Goal: Task Accomplishment & Management: Complete application form

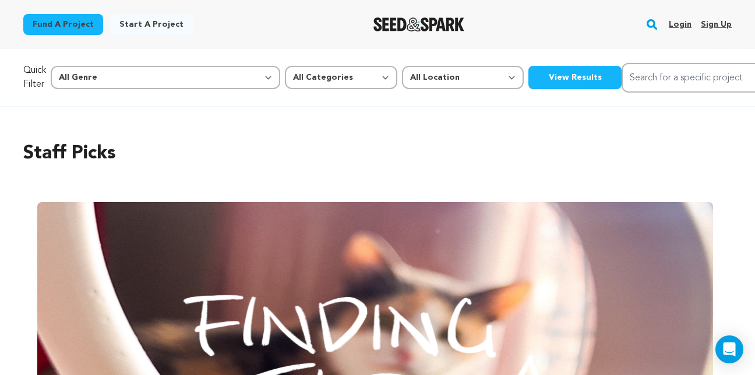
click at [678, 24] on link "Login" at bounding box center [680, 24] width 23 height 19
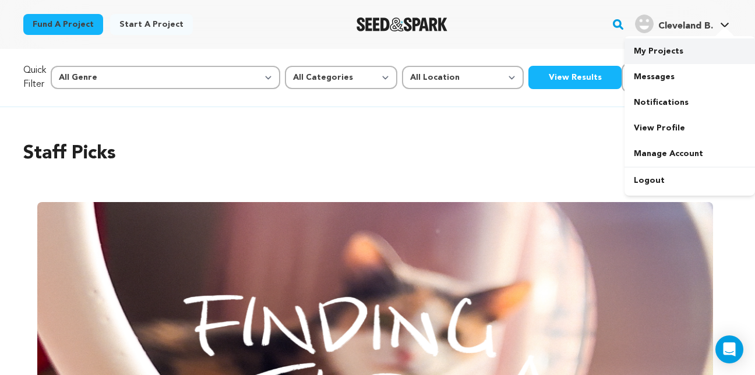
click at [666, 48] on link "My Projects" at bounding box center [690, 51] width 131 height 26
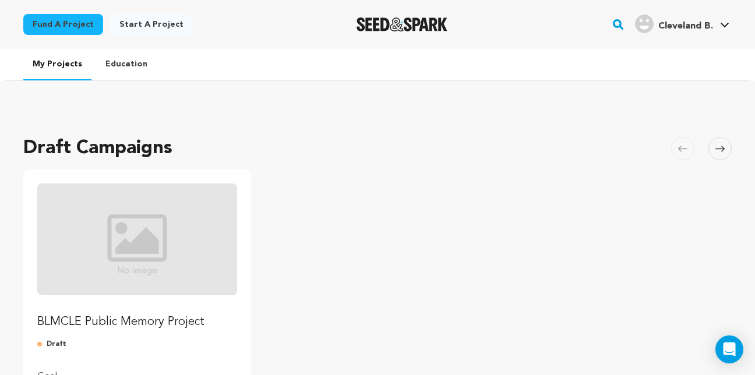
scroll to position [117, 0]
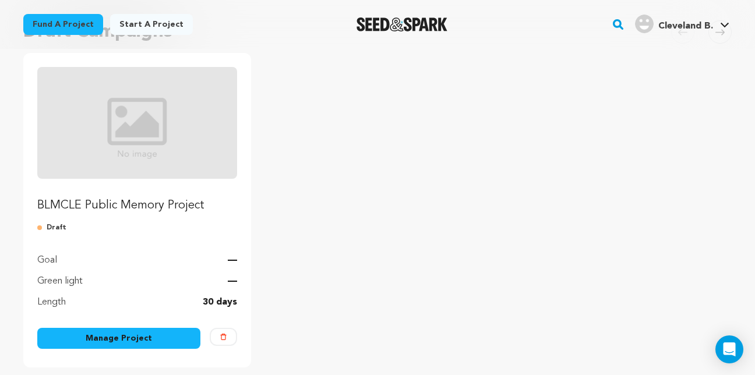
click at [150, 183] on link "BLMCLE Public Memory Project" at bounding box center [137, 140] width 200 height 147
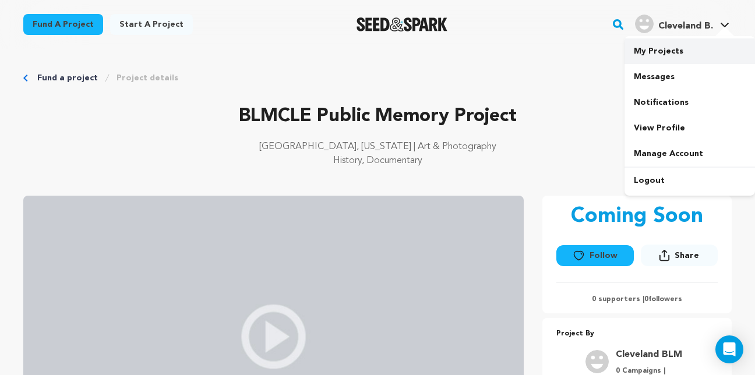
click at [669, 47] on link "My Projects" at bounding box center [690, 51] width 131 height 26
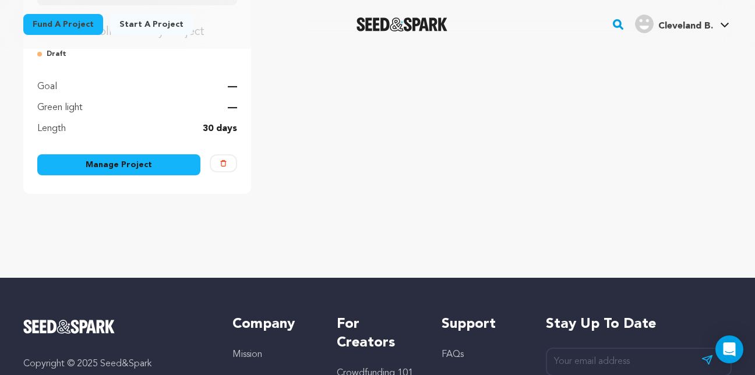
scroll to position [291, 0]
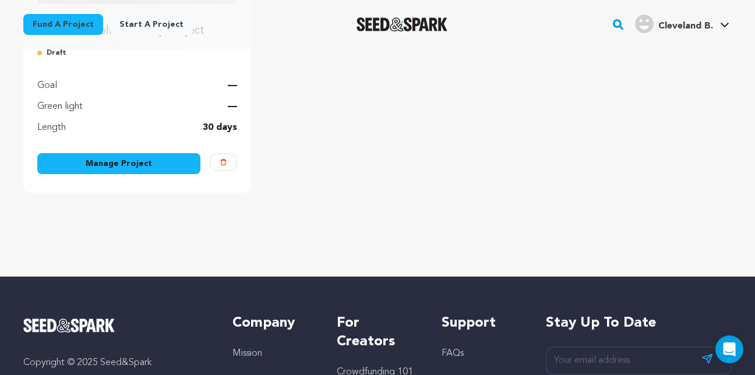
click at [138, 167] on link "Manage Project" at bounding box center [118, 163] width 163 height 21
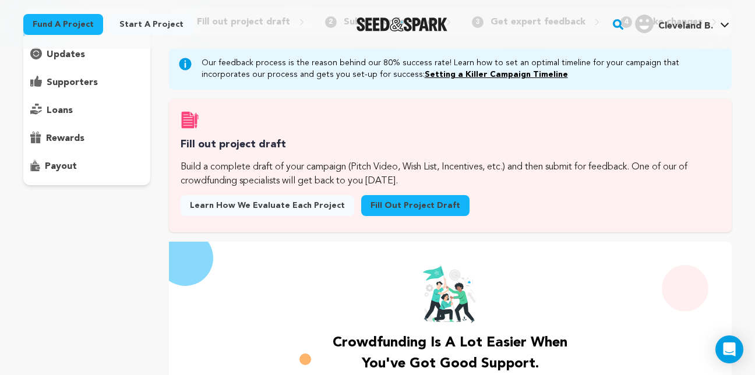
scroll to position [175, 0]
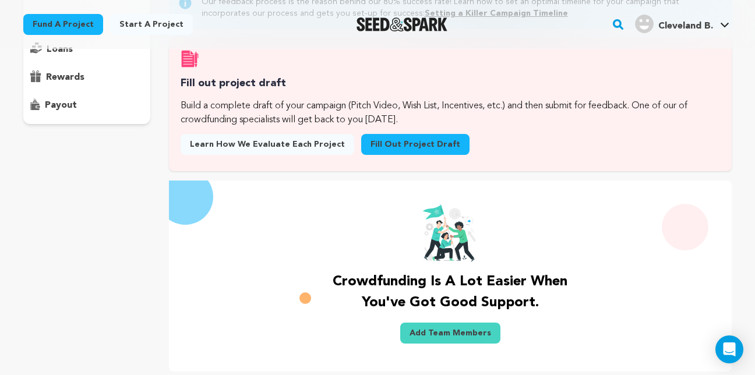
click at [414, 153] on link "Fill out project draft" at bounding box center [415, 144] width 108 height 21
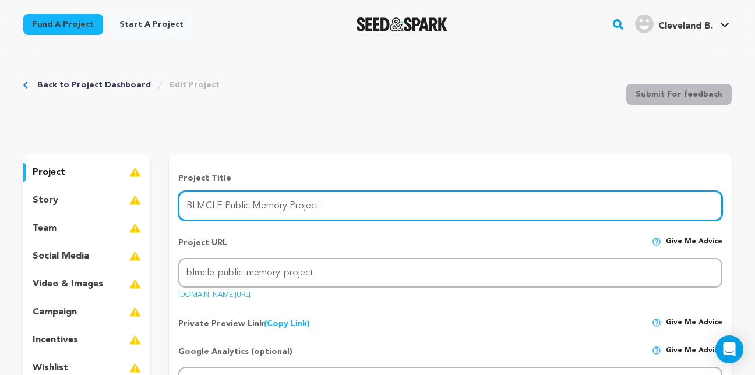
click at [336, 204] on input "BLMCLE Public Memory Project" at bounding box center [450, 206] width 544 height 30
click at [335, 209] on input "BLMCLE Public Memory Project" at bounding box center [450, 206] width 544 height 30
type input "B"
paste input "Voices of Justice: The BLM Cleveland Public Memory Project"
type input "Voices of Justice: The BLM Cleveland Public Memory Project"
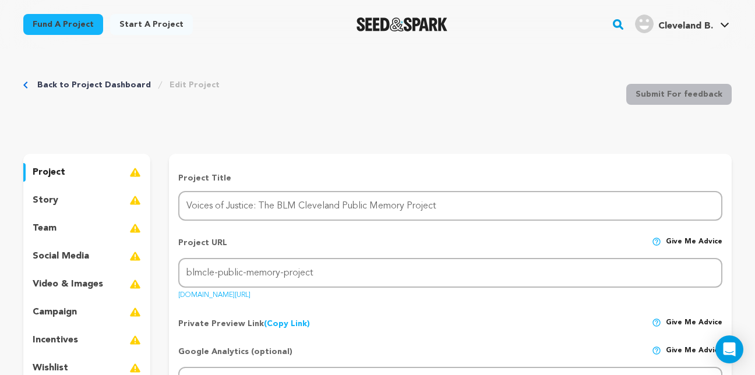
click at [377, 236] on div "Project URL Give me advice Project URL blmcle-public-memory-project seedandspar…" at bounding box center [450, 265] width 544 height 74
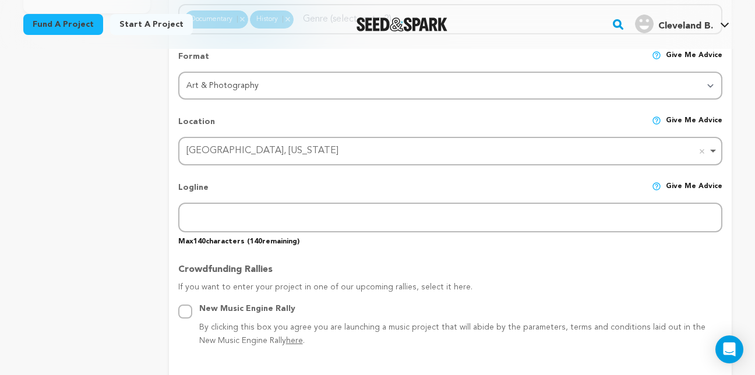
scroll to position [466, 0]
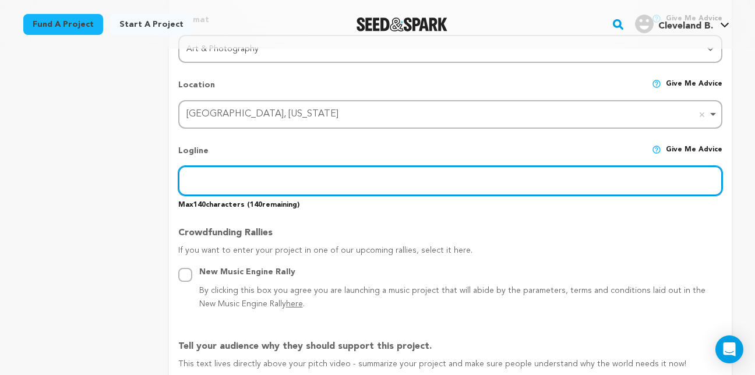
click at [191, 174] on input "text" at bounding box center [450, 181] width 544 height 30
paste input "The BLM Cleveland 10th Anniversary Public Memory Initiative is a year-long proj…"
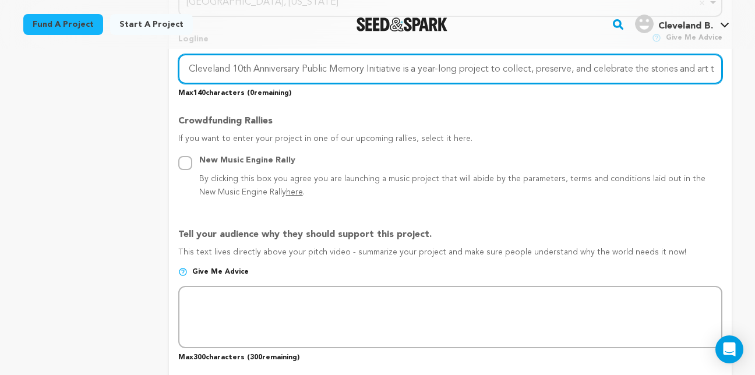
scroll to position [583, 0]
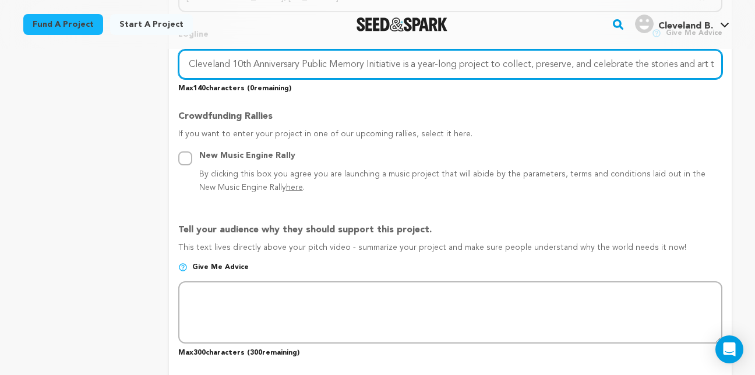
type input "The BLM Cleveland 10th Anniversary Public Memory Initiative is a year-long proj…"
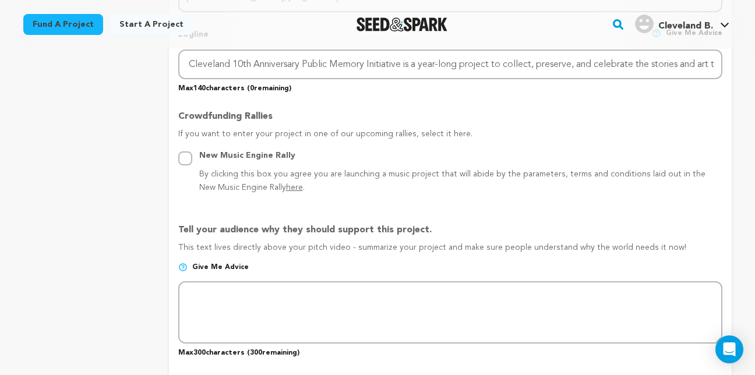
scroll to position [0, 0]
drag, startPoint x: 176, startPoint y: 230, endPoint x: 433, endPoint y: 233, distance: 256.5
click at [433, 233] on form "Project Title Project Name Voices of Justice: The BLM Cleveland Public Memory P…" at bounding box center [450, 247] width 563 height 1314
copy p "Tell your audience why they should support this project."
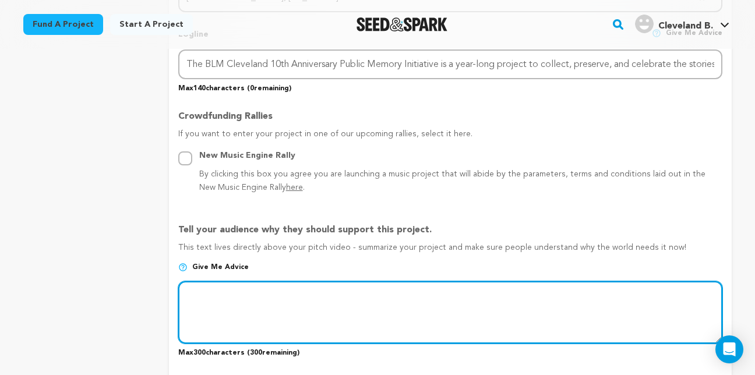
paste textarea "Supporting the BLM Cleveland 10th Anniversary Public Memory Initiative means in…"
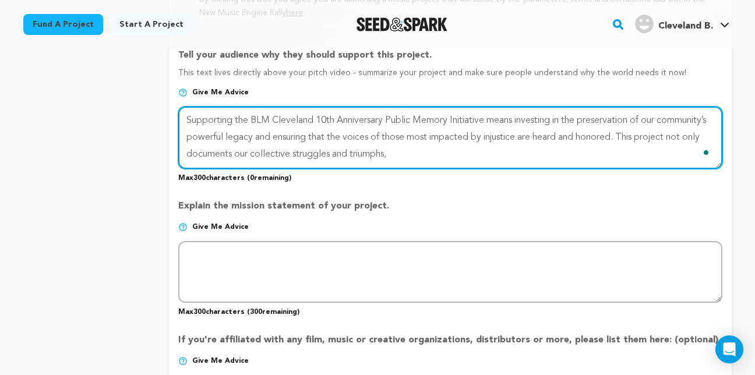
scroll to position [816, 0]
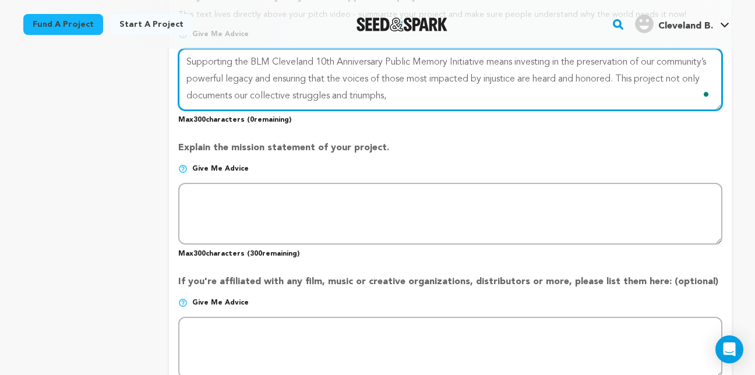
type textarea "Supporting the BLM Cleveland 10th Anniversary Public Memory Initiative means in…"
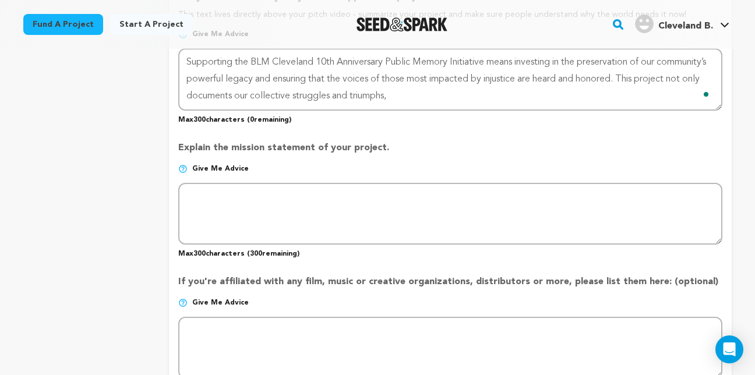
drag, startPoint x: 180, startPoint y: 149, endPoint x: 392, endPoint y: 164, distance: 212.7
click at [392, 164] on div "Explain the mission statement of your project. Give me advice Max 300 character…" at bounding box center [450, 195] width 544 height 127
click at [365, 155] on p "Explain the mission statement of your project." at bounding box center [450, 152] width 544 height 23
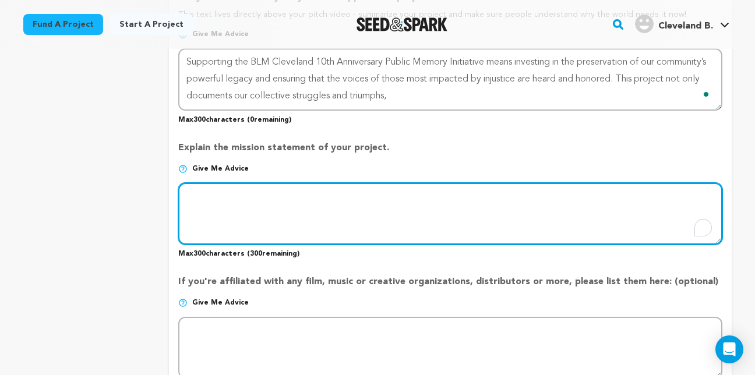
paste textarea "The Black Lives Matter Cleveland 10th Anniversary Public Memory Initiative seek…"
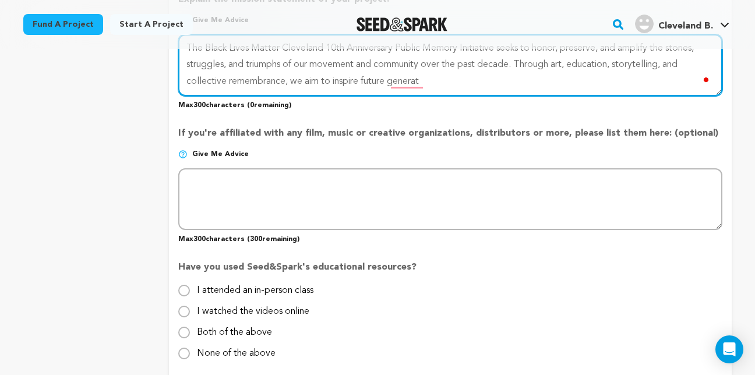
scroll to position [991, 0]
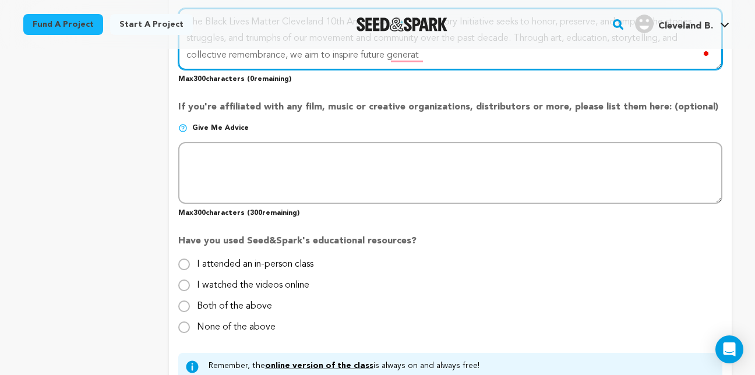
type textarea "The Black Lives Matter Cleveland 10th Anniversary Public Memory Initiative seek…"
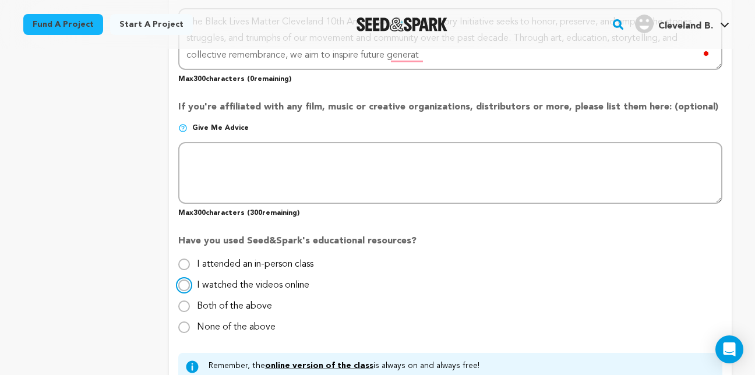
click at [185, 288] on input "I watched the videos online" at bounding box center [184, 286] width 12 height 12
radio input "true"
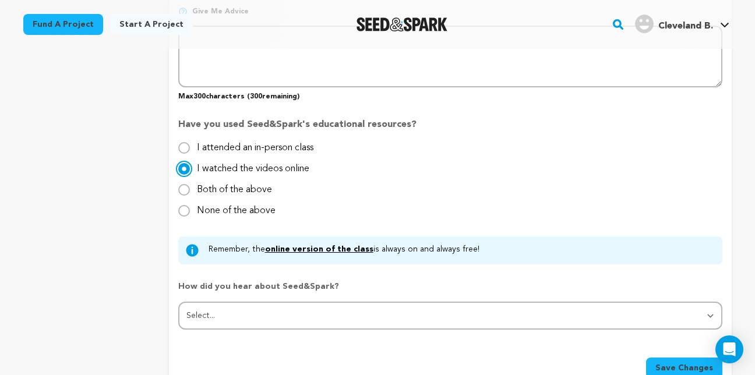
scroll to position [1166, 0]
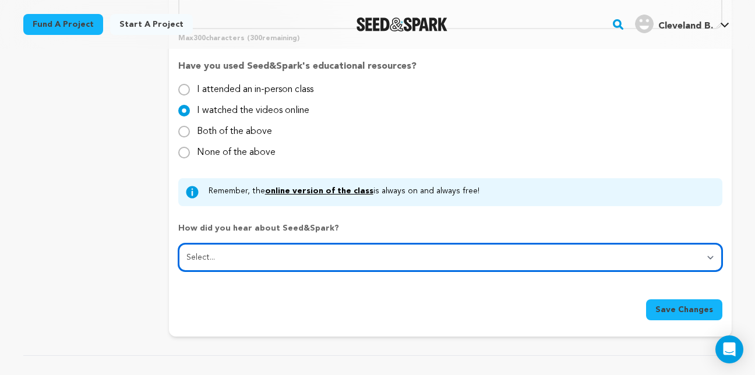
click at [445, 260] on select "Select... From a friend Social media Film festival or film organization Took an…" at bounding box center [450, 258] width 544 height 28
select select "1"
click at [178, 244] on select "Select... From a friend Social media Film festival or film organization Took an…" at bounding box center [450, 258] width 544 height 28
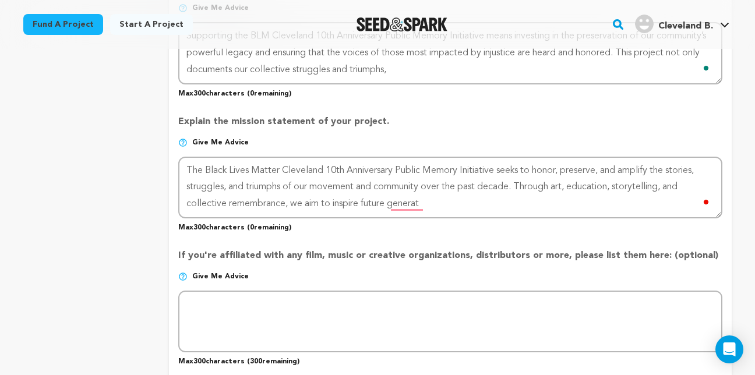
scroll to position [816, 0]
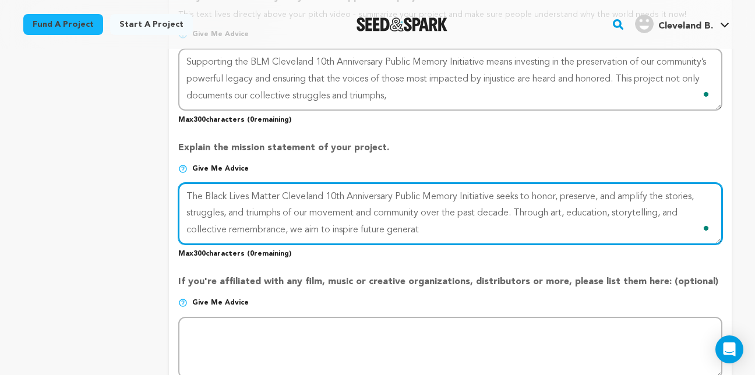
click at [423, 230] on textarea "To enrich screen reader interactions, please activate Accessibility in Grammarl…" at bounding box center [450, 214] width 544 height 62
click at [430, 231] on textarea "To enrich screen reader interactions, please activate Accessibility in Grammarl…" at bounding box center [450, 214] width 544 height 62
drag, startPoint x: 435, startPoint y: 234, endPoint x: 189, endPoint y: 188, distance: 250.4
click at [189, 188] on textarea "To enrich screen reader interactions, please activate Accessibility in Grammarl…" at bounding box center [450, 214] width 544 height 62
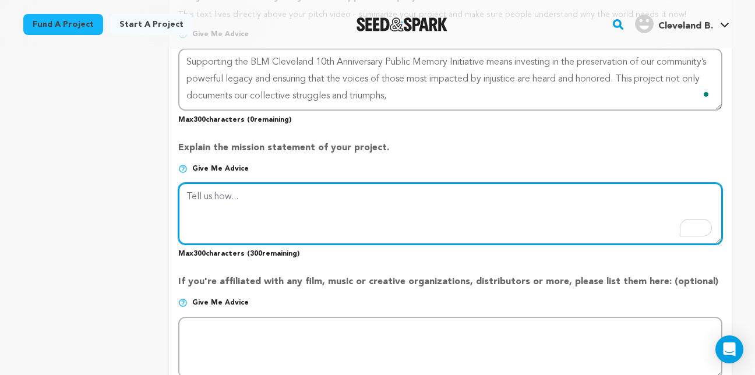
paste textarea "The Black Lives Matter Cleveland 10th Anniversary Public Memory Initiative seek…"
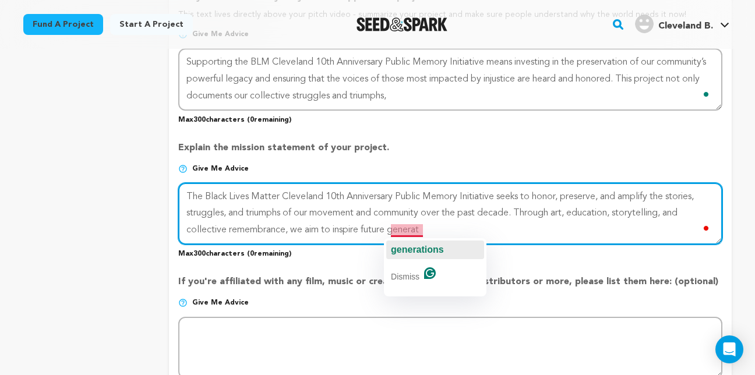
click at [409, 250] on span "generations" at bounding box center [417, 250] width 53 height 10
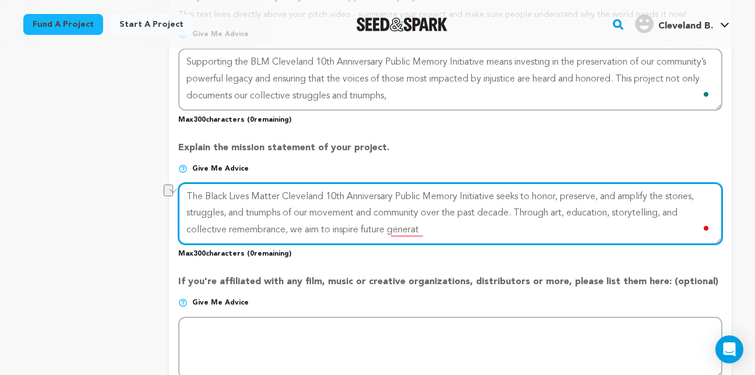
drag, startPoint x: 398, startPoint y: 198, endPoint x: 206, endPoint y: 198, distance: 191.8
click at [206, 198] on textarea "To enrich screen reader interactions, please activate Accessibility in Grammarl…" at bounding box center [450, 214] width 544 height 62
click at [224, 231] on textarea "To enrich screen reader interactions, please activate Accessibility in Grammarl…" at bounding box center [450, 214] width 544 height 62
click at [219, 231] on textarea "To enrich screen reader interactions, please activate Accessibility in Grammarl…" at bounding box center [450, 214] width 544 height 62
paste textarea "foster healing, and reaffirm our commitme"
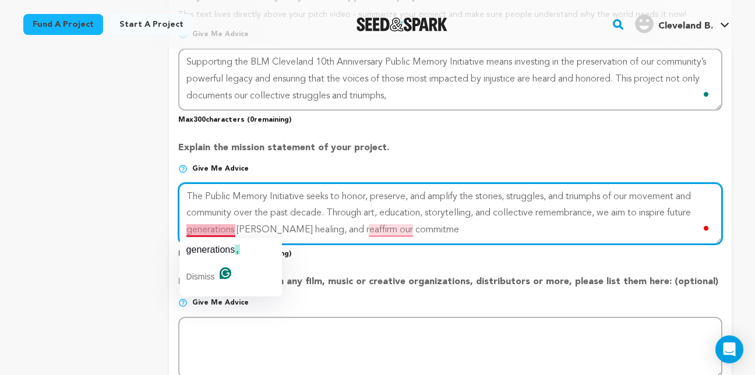
click at [208, 251] on span "generations" at bounding box center [211, 250] width 49 height 10
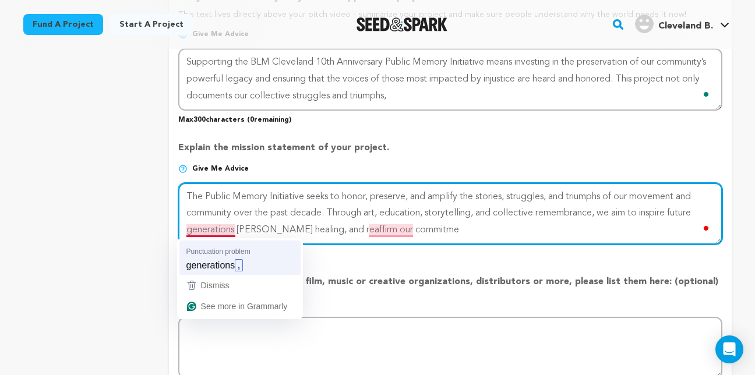
type textarea "The Public Memory Initiative seeks to honor, preserve, and amplify the stories,…"
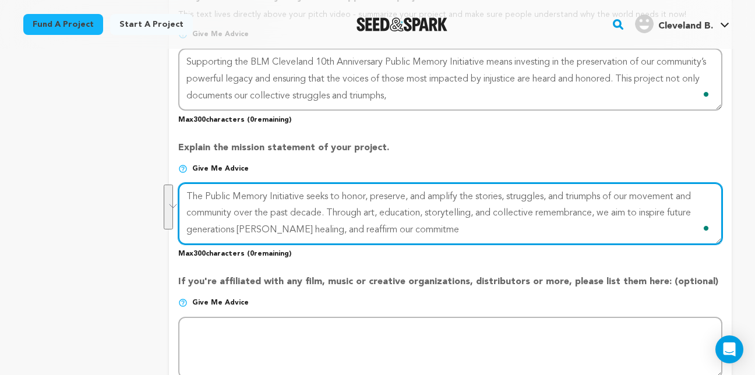
drag, startPoint x: 422, startPoint y: 233, endPoint x: 189, endPoint y: 195, distance: 236.2
click at [189, 195] on textarea "To enrich screen reader interactions, please activate Accessibility in Grammarl…" at bounding box center [450, 214] width 544 height 62
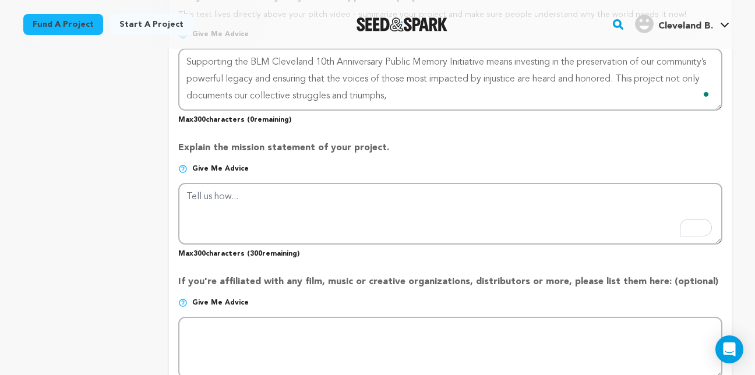
drag, startPoint x: 382, startPoint y: 147, endPoint x: 178, endPoint y: 150, distance: 204.6
click at [174, 150] on form "Project Title Project Name Voices of Justice: The BLM Cleveland Public Memory P…" at bounding box center [450, 13] width 563 height 1314
drag, startPoint x: 178, startPoint y: 150, endPoint x: 203, endPoint y: 150, distance: 25.7
copy p "Explain the mission statement of your project."
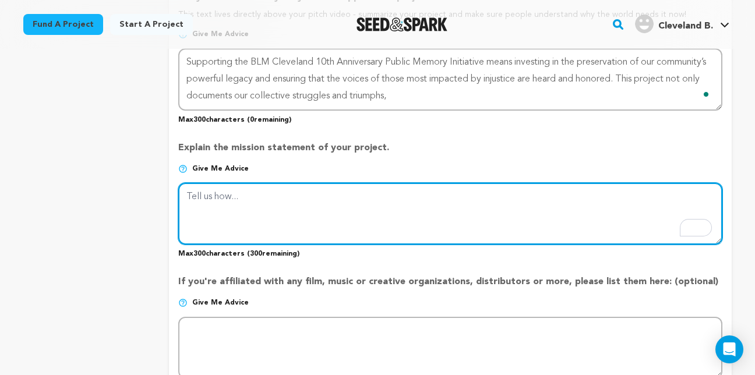
paste textarea "The mission of the BLM Cleveland 10th Anniversary Public Memory Initiative is t…"
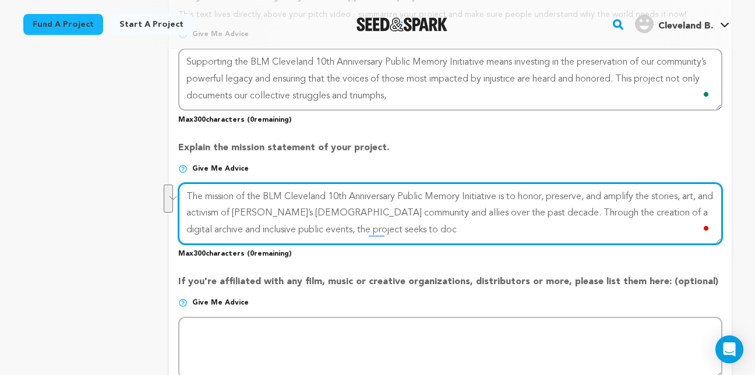
drag, startPoint x: 509, startPoint y: 213, endPoint x: 516, endPoint y: 232, distance: 20.5
click at [516, 232] on textarea "To enrich screen reader interactions, please activate Accessibility in Grammarl…" at bounding box center [450, 214] width 544 height 62
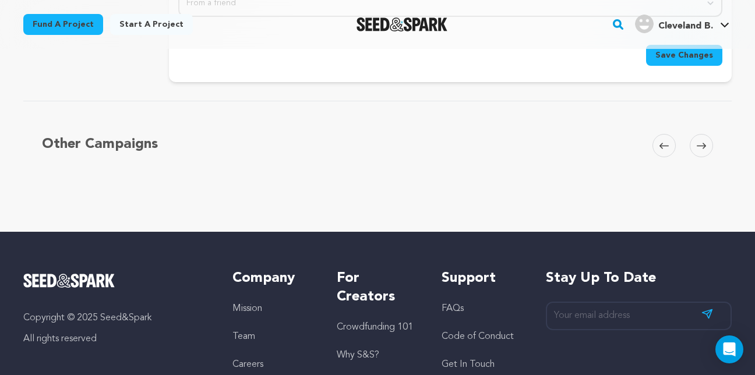
scroll to position [1304, 0]
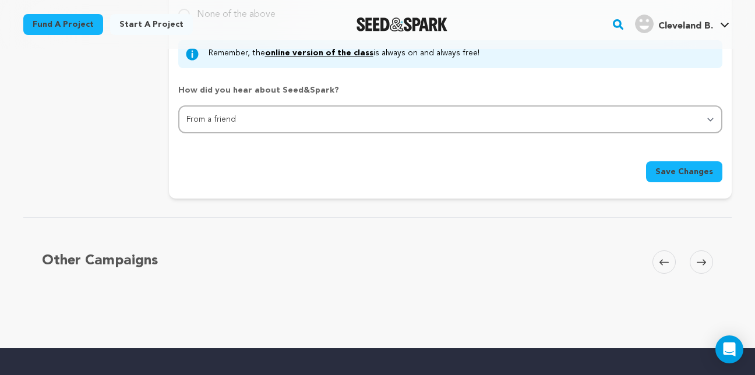
type textarea "The mission of the BLM Cleveland 10th Anniversary Public Memory Initiative is t…"
click at [672, 171] on span "Save Changes" at bounding box center [685, 172] width 58 height 12
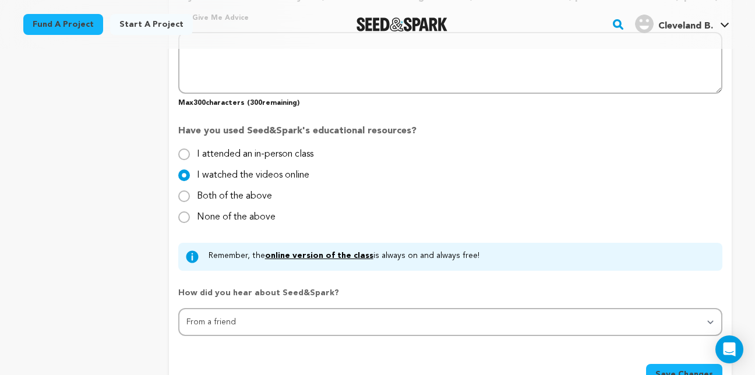
scroll to position [1166, 0]
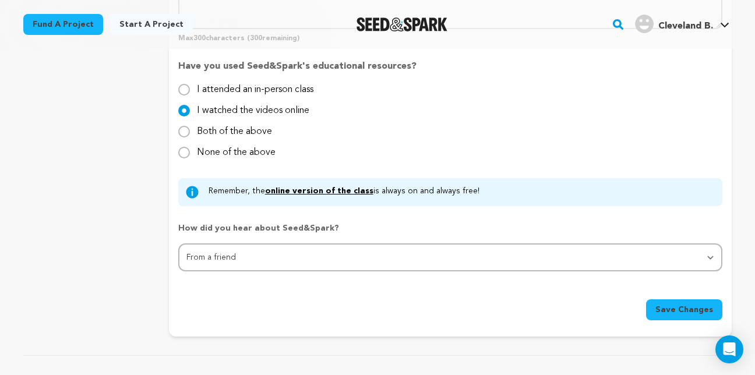
click at [666, 310] on span "Save Changes" at bounding box center [685, 310] width 58 height 12
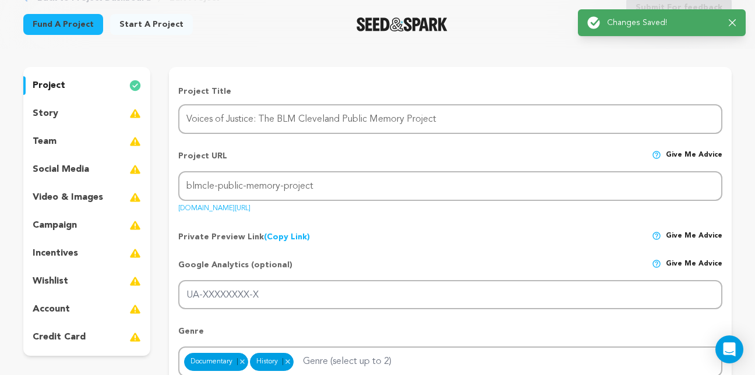
scroll to position [0, 0]
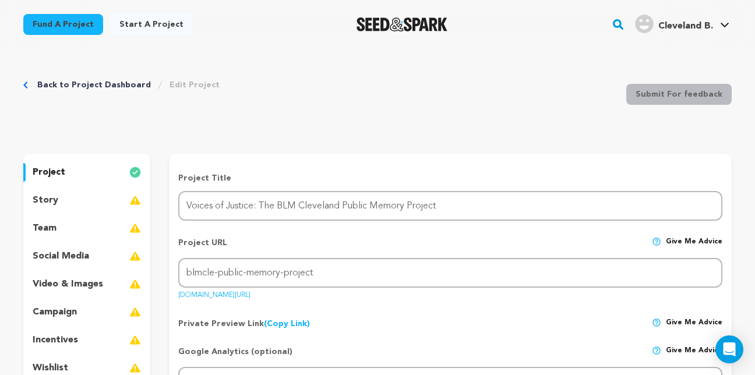
click at [132, 203] on img at bounding box center [135, 201] width 12 height 14
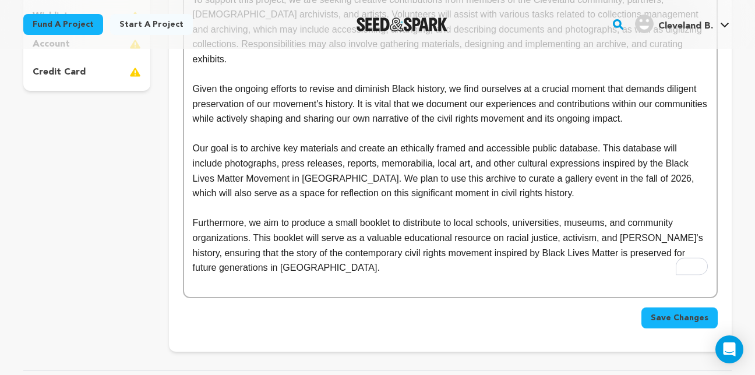
scroll to position [408, 0]
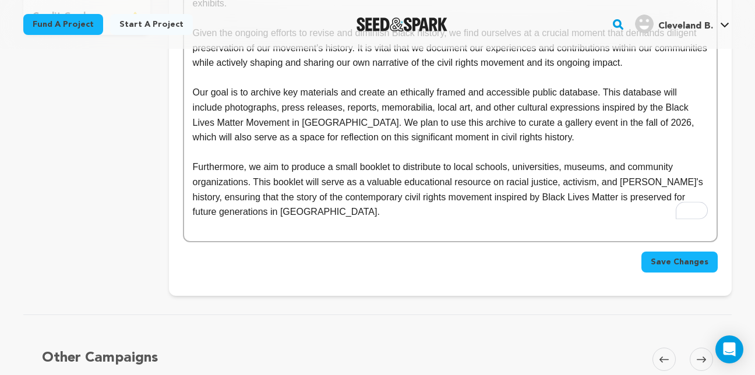
click at [681, 256] on span "Save Changes" at bounding box center [680, 262] width 58 height 12
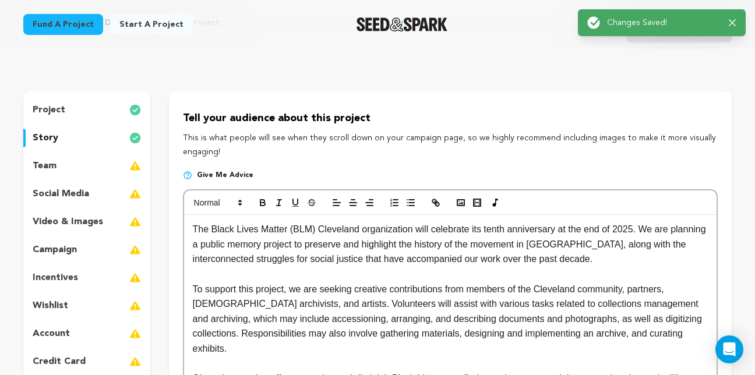
scroll to position [117, 0]
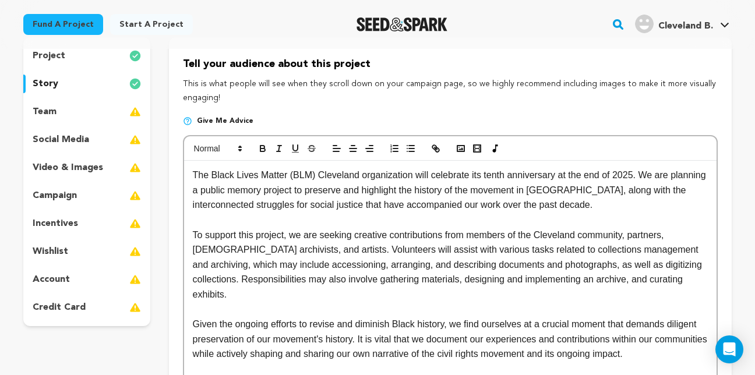
click at [64, 113] on div "team" at bounding box center [86, 112] width 127 height 19
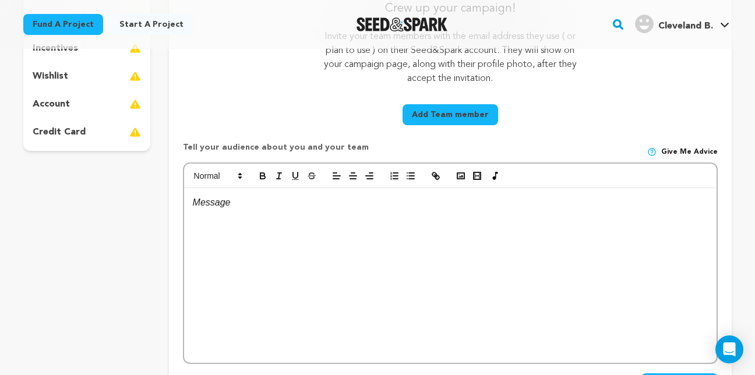
scroll to position [350, 0]
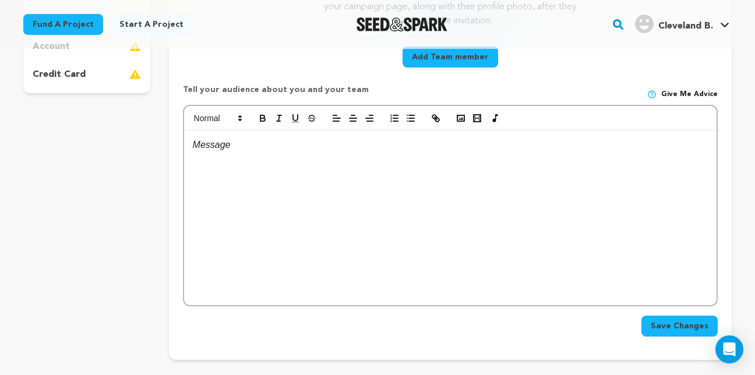
click at [208, 153] on div at bounding box center [450, 218] width 533 height 175
paste div
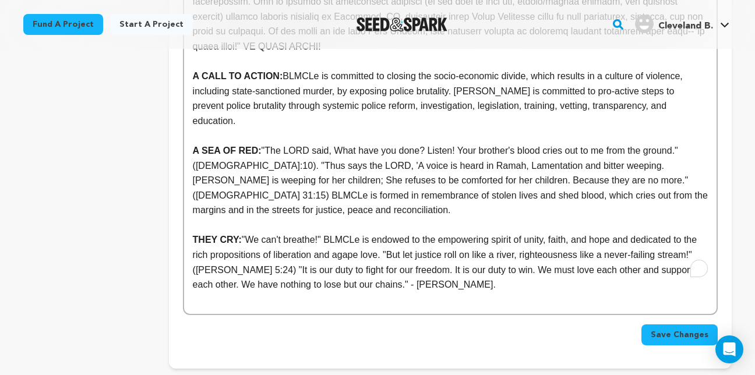
scroll to position [933, 0]
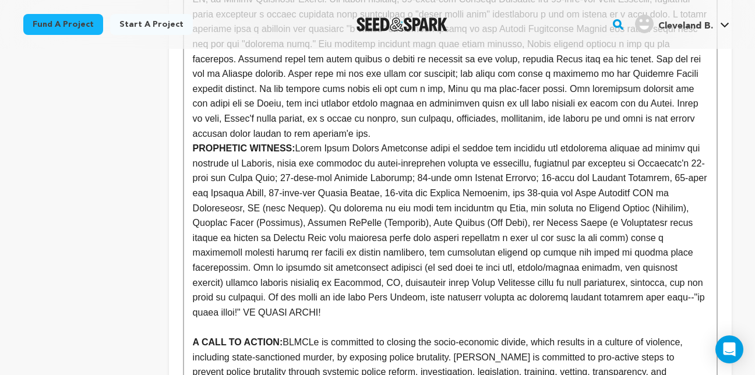
scroll to position [656, 0]
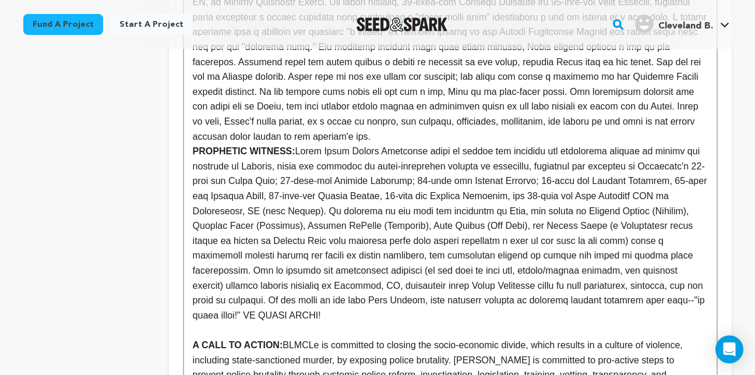
click at [309, 136] on p "[PERSON_NAME]- NATIVE SON:" at bounding box center [450, 62] width 515 height 164
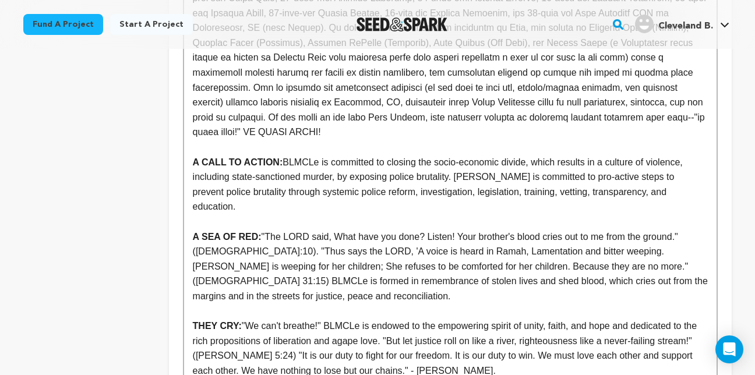
scroll to position [948, 0]
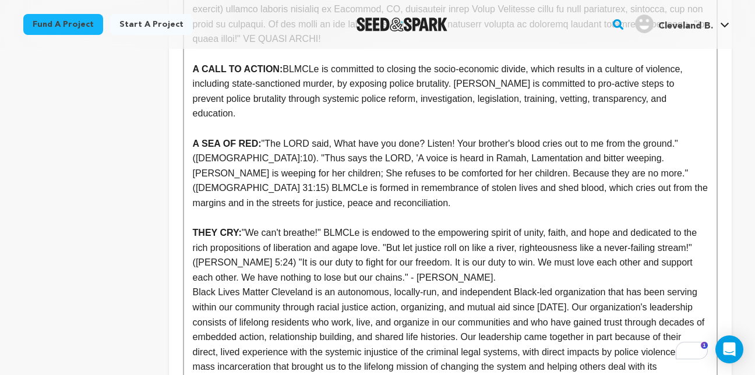
click at [431, 249] on p "THEY CRY: "We can't breathe!" BLMCLe is endowed to the empowering spirit of uni…" at bounding box center [450, 255] width 515 height 59
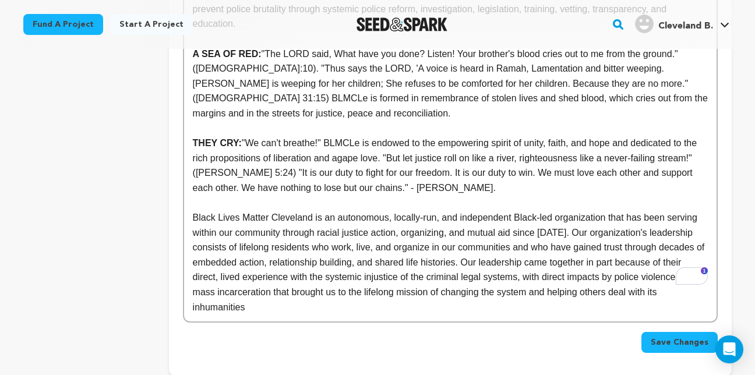
scroll to position [1064, 0]
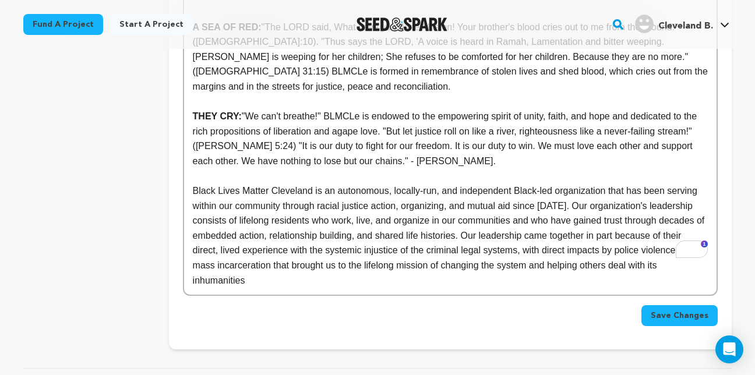
click at [258, 248] on p "Black Lives Matter Cleveland is an autonomous, locally-run, and independent Bla…" at bounding box center [450, 236] width 515 height 104
click at [683, 310] on span "Save Changes" at bounding box center [680, 316] width 58 height 12
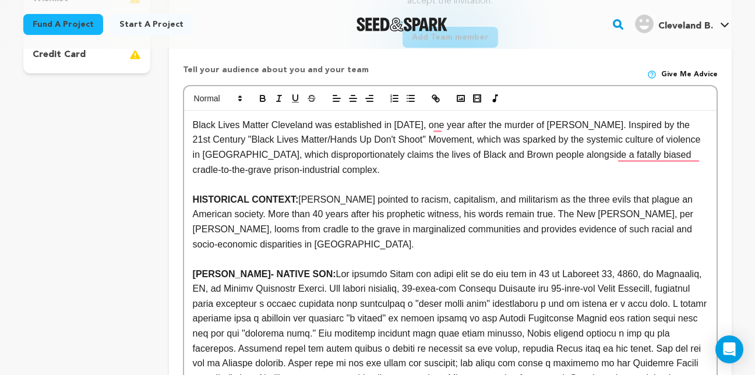
scroll to position [408, 0]
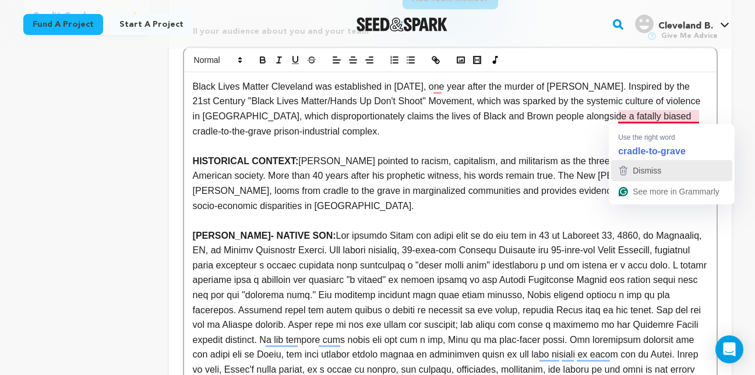
click at [648, 175] on span "Dismiss" at bounding box center [647, 170] width 29 height 9
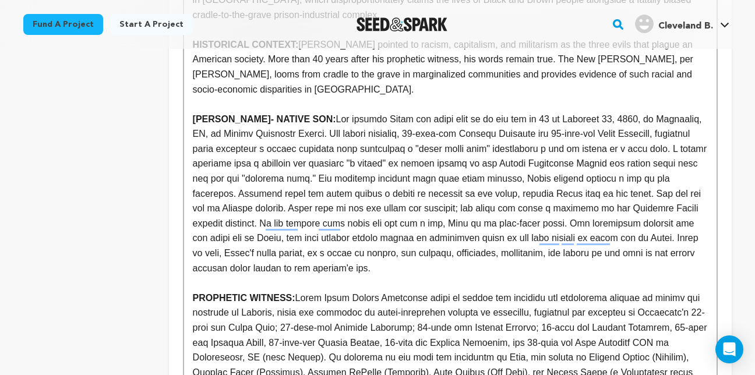
scroll to position [641, 0]
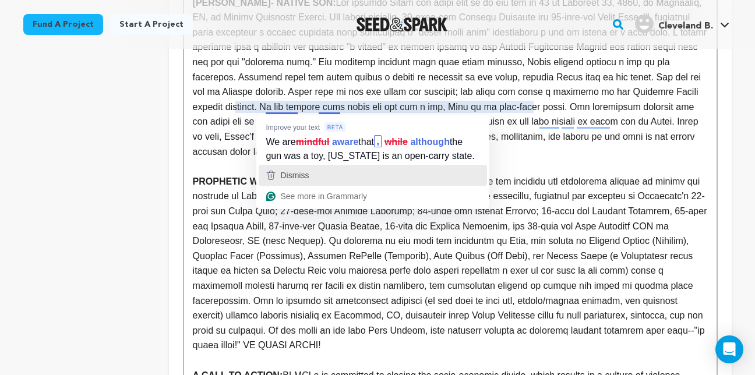
click at [307, 177] on span "Dismiss" at bounding box center [294, 175] width 29 height 9
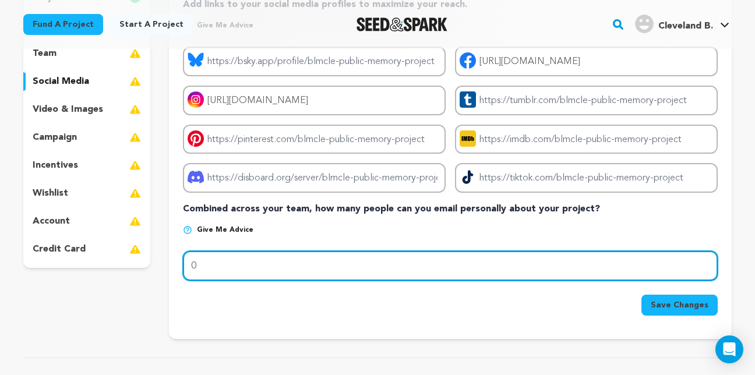
click at [226, 264] on input "0" at bounding box center [450, 266] width 535 height 30
click at [190, 268] on input "0" at bounding box center [450, 266] width 535 height 30
click at [217, 268] on input "10" at bounding box center [450, 266] width 535 height 30
type input "100"
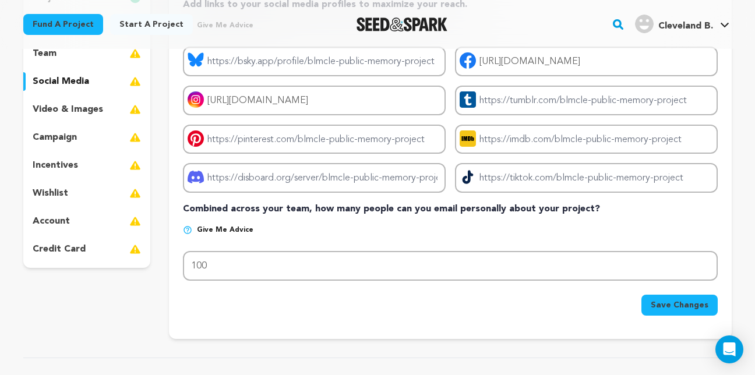
click at [649, 301] on button "Save Changes" at bounding box center [680, 305] width 76 height 21
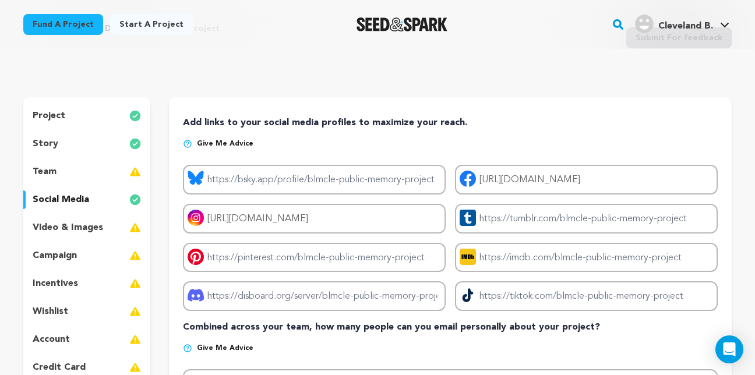
scroll to position [58, 0]
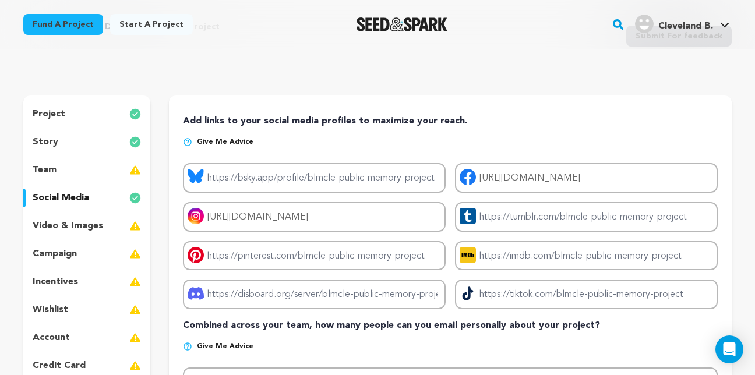
click at [87, 229] on p "video & images" at bounding box center [68, 226] width 71 height 14
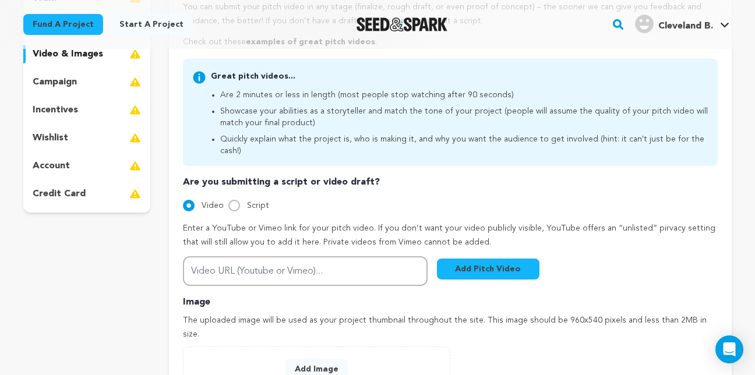
scroll to position [291, 0]
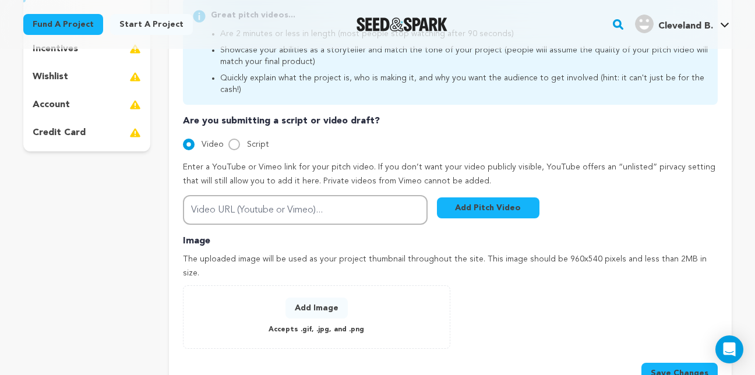
click at [325, 298] on button "Add Image" at bounding box center [317, 308] width 62 height 21
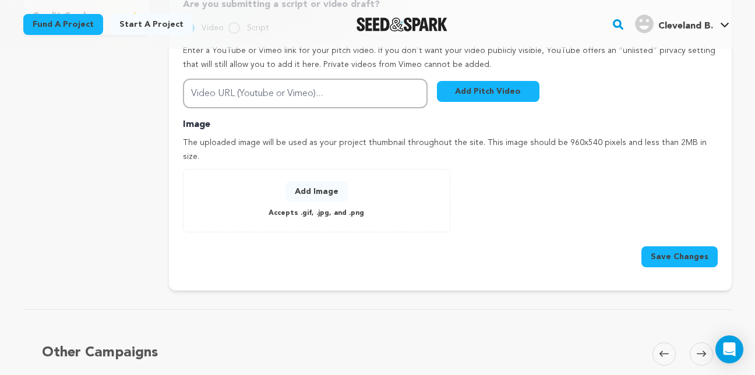
click at [311, 181] on button "Add Image" at bounding box center [317, 191] width 62 height 21
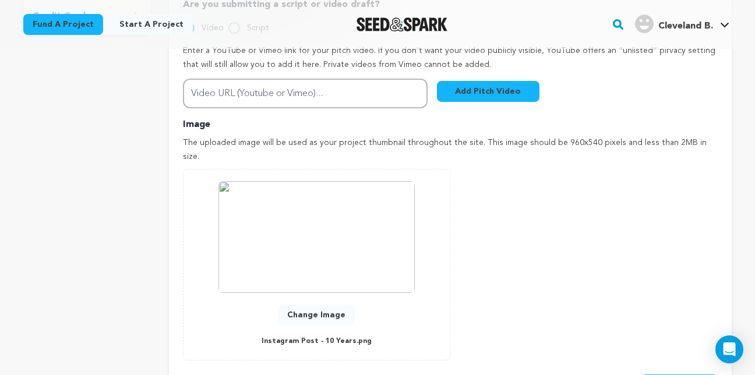
click at [347, 220] on img at bounding box center [317, 237] width 196 height 112
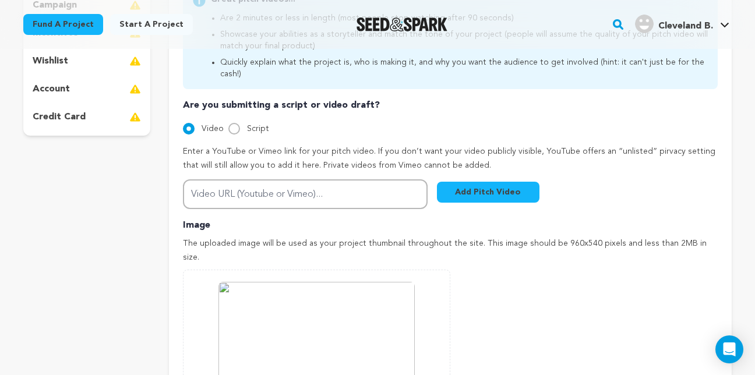
scroll to position [291, 0]
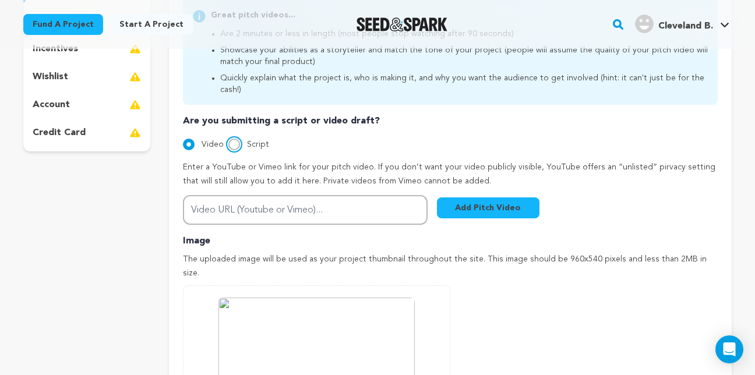
click at [235, 139] on input "Script" at bounding box center [235, 145] width 12 height 12
radio input "true"
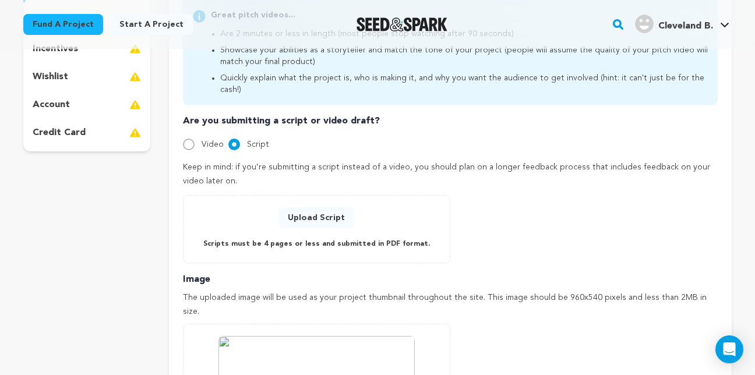
click at [323, 208] on button "Upload Script" at bounding box center [317, 218] width 76 height 21
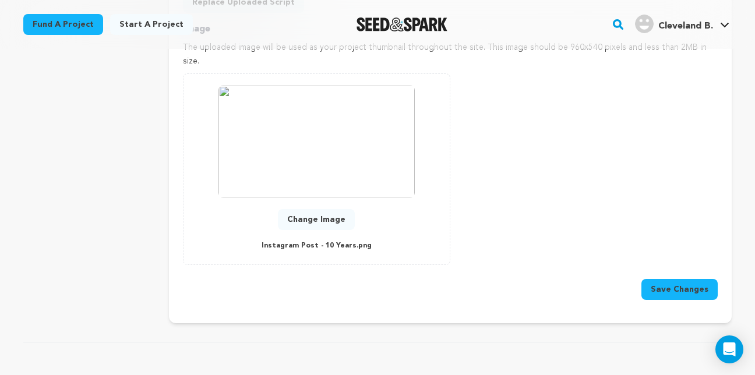
scroll to position [583, 0]
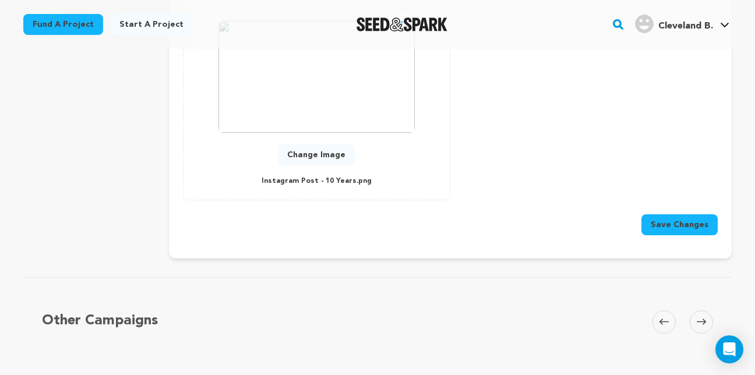
click at [667, 215] on button "Save Changes" at bounding box center [680, 225] width 76 height 21
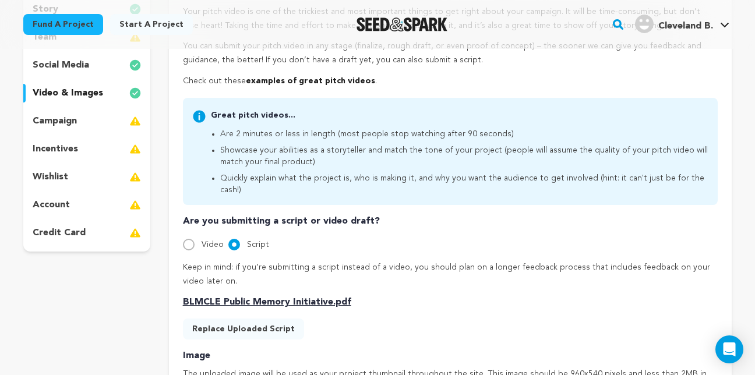
scroll to position [117, 0]
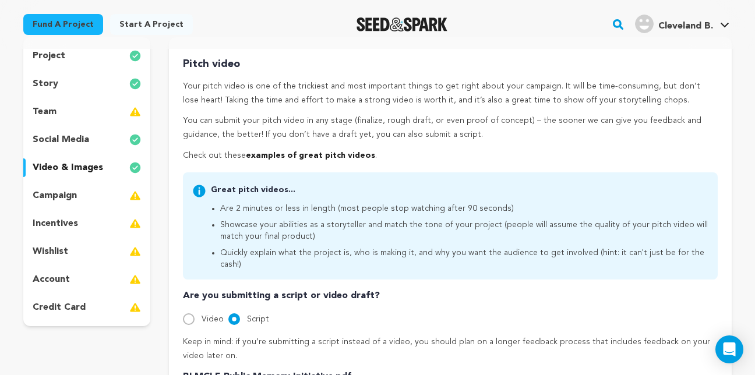
click at [67, 196] on p "campaign" at bounding box center [55, 196] width 44 height 14
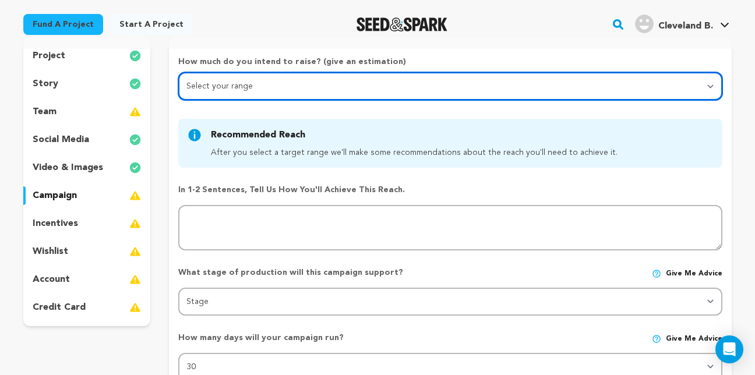
click at [240, 89] on select "Select your range Less than $10k 10k - $14k 15k - $24k 25k - $49k 50k or more" at bounding box center [450, 86] width 544 height 28
select select "5"
click at [178, 72] on select "Select your range Less than $10k 10k - $14k 15k - $24k 25k - $49k 50k or more" at bounding box center [450, 86] width 544 height 28
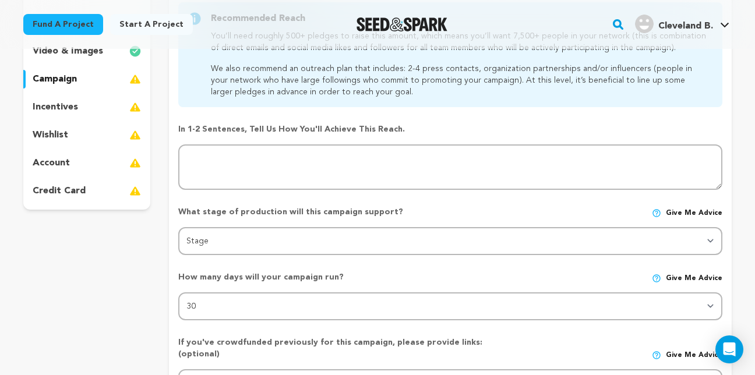
scroll to position [117, 0]
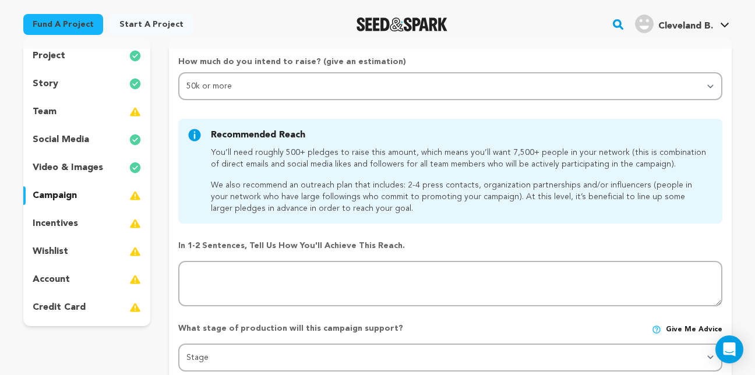
drag, startPoint x: 180, startPoint y: 59, endPoint x: 311, endPoint y: 61, distance: 131.2
click at [311, 61] on p "How much do you intend to raise? (give an estimation)" at bounding box center [450, 64] width 544 height 16
drag, startPoint x: 311, startPoint y: 61, endPoint x: 296, endPoint y: 61, distance: 14.6
copy p "How much do you intend to raise?"
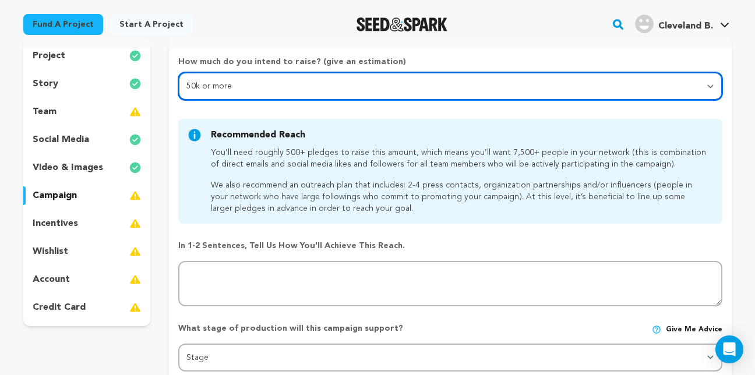
click at [227, 85] on select "Select your range Less than $10k 10k - $14k 15k - $24k 25k - $49k 50k or more" at bounding box center [450, 86] width 544 height 28
click at [178, 72] on select "Select your range Less than $10k 10k - $14k 15k - $24k 25k - $49k 50k or more" at bounding box center [450, 86] width 544 height 28
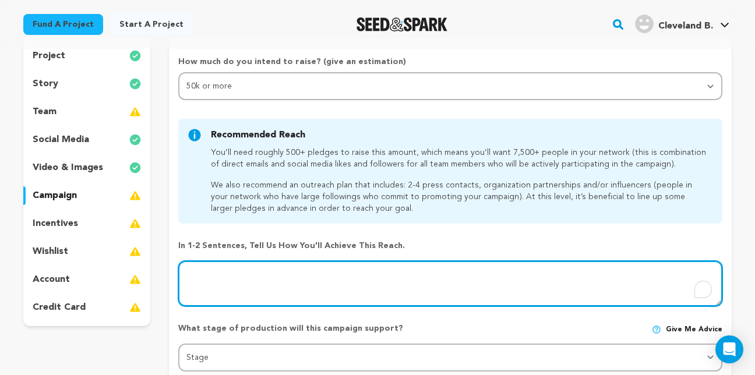
paste textarea "For the BLM Cleveland 10th Anniversary Public Memory Initiative, we intend to r…"
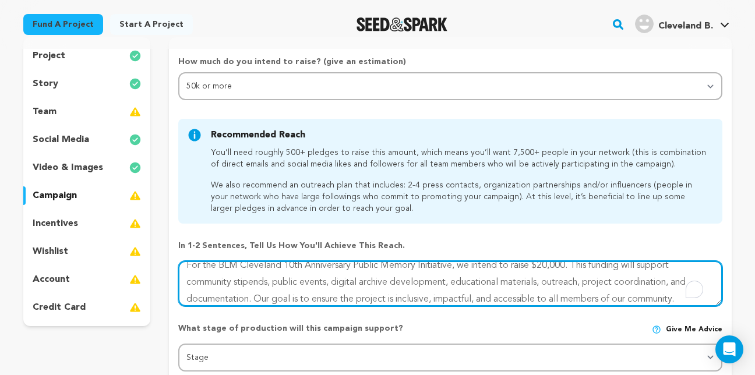
scroll to position [9, 0]
type textarea "For the BLM Cleveland 10th Anniversary Public Memory Initiative, we intend to r…"
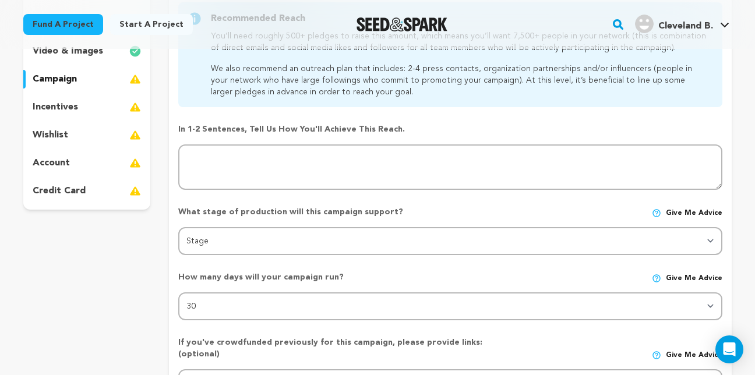
scroll to position [0, 0]
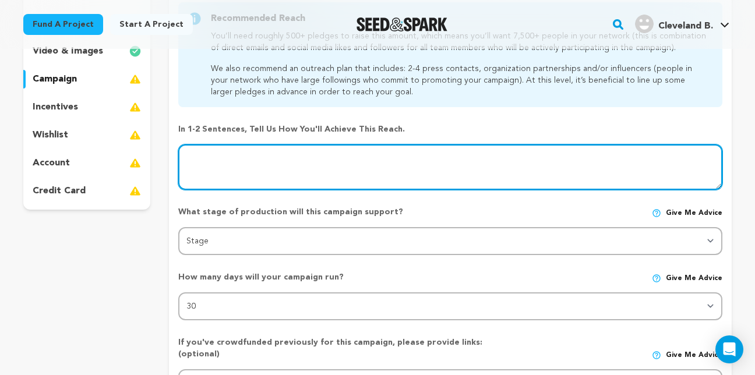
click at [550, 160] on textarea "To enrich screen reader interactions, please activate Accessibility in Grammarl…" at bounding box center [450, 167] width 544 height 45
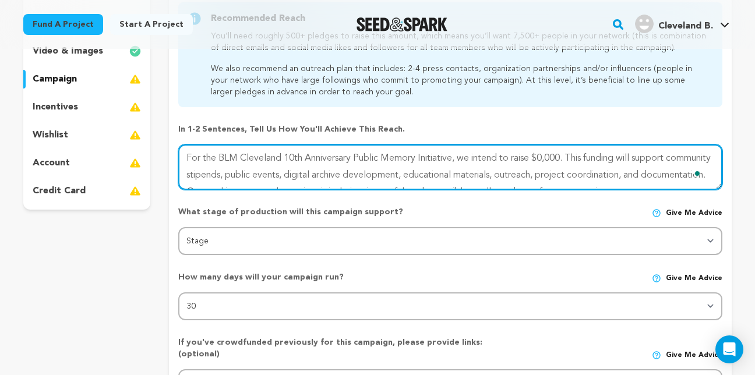
type textarea "For the BLM Cleveland 10th Anniversary Public Memory Initiative, we intend to r…"
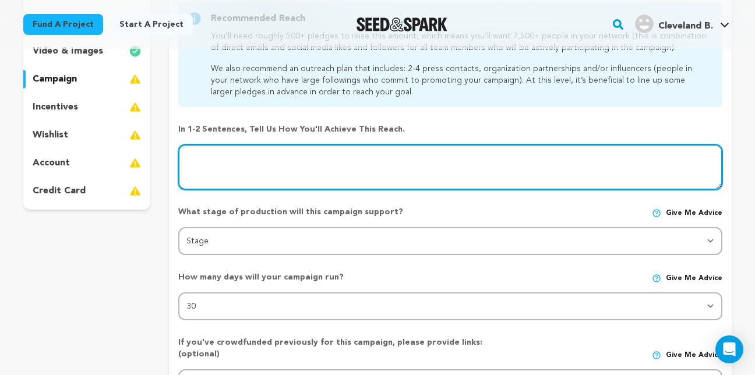
click at [543, 159] on textarea "To enrich screen reader interactions, please activate Accessibility in Grammarl…" at bounding box center [450, 167] width 544 height 45
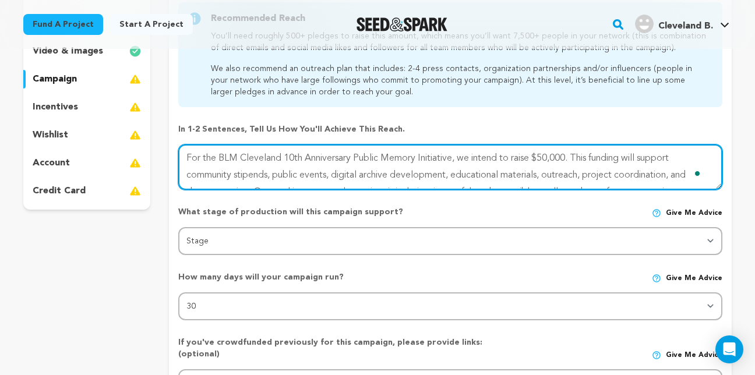
type textarea "For the BLM Cleveland 10th Anniversary Public Memory Initiative, we intend to r…"
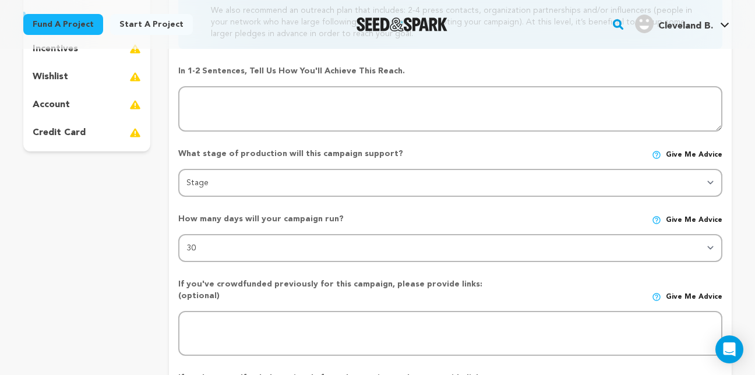
scroll to position [233, 0]
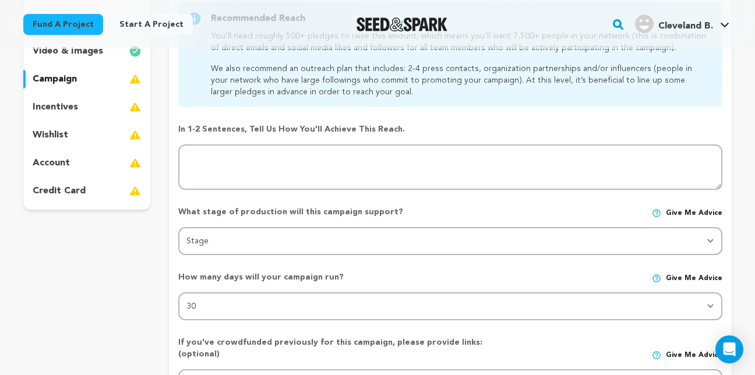
drag, startPoint x: 178, startPoint y: 128, endPoint x: 400, endPoint y: 129, distance: 222.1
click at [400, 129] on p "In 1-2 sentences, tell us how you'll achieve this reach." at bounding box center [450, 130] width 544 height 12
drag, startPoint x: 399, startPoint y: 129, endPoint x: 381, endPoint y: 129, distance: 18.7
copy p "In 1-2 sentences, tell us how you'll achieve this reach."
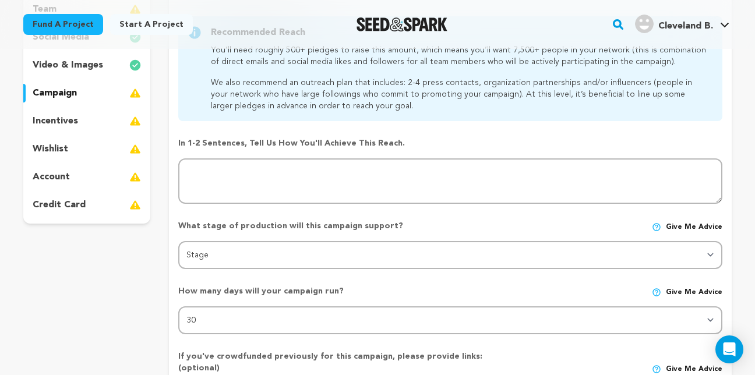
scroll to position [291, 0]
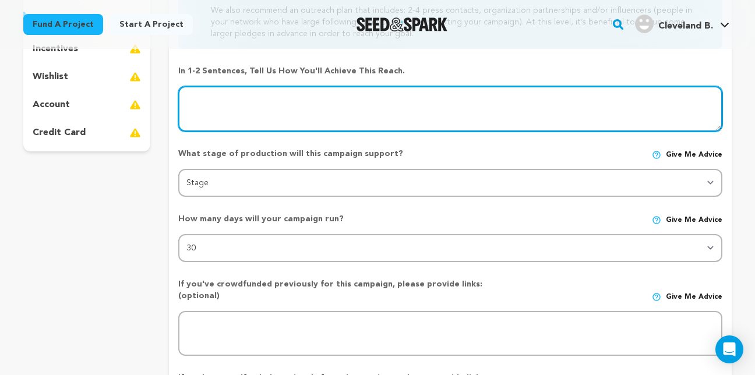
click at [699, 118] on textarea at bounding box center [450, 108] width 544 height 45
type textarea "For the BLM Cleveland 10th Anniversary Public Memory Initiative, we intend to r…"
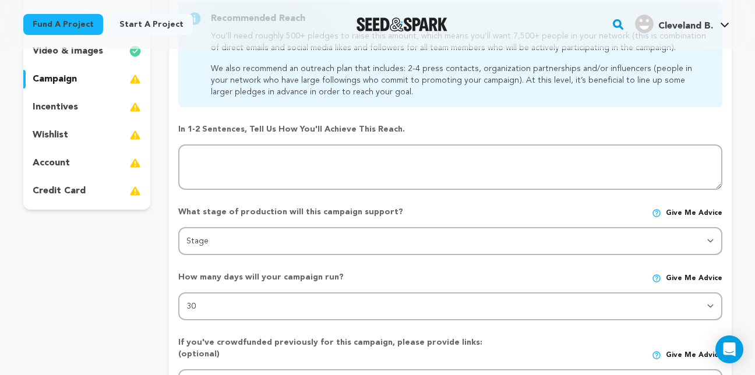
scroll to position [67, 0]
select select "1406"
click at [178, 227] on select "Stage DEVELOPMENT PRODUCTION POST-PRODUCTION DISTRIBUTION PRE-PRODUCTION ENHANC…" at bounding box center [450, 241] width 544 height 28
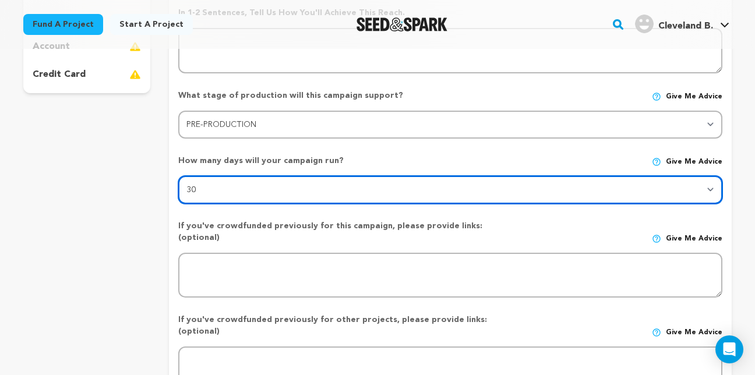
click at [701, 191] on select "30 45 60" at bounding box center [450, 190] width 544 height 28
select select "60"
click at [178, 176] on select "30 45 60" at bounding box center [450, 190] width 544 height 28
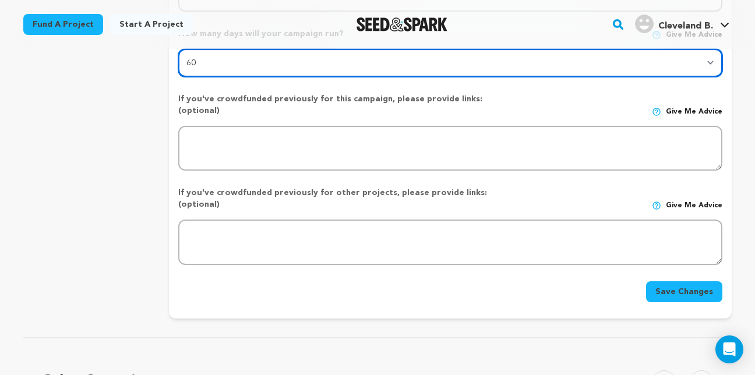
scroll to position [525, 0]
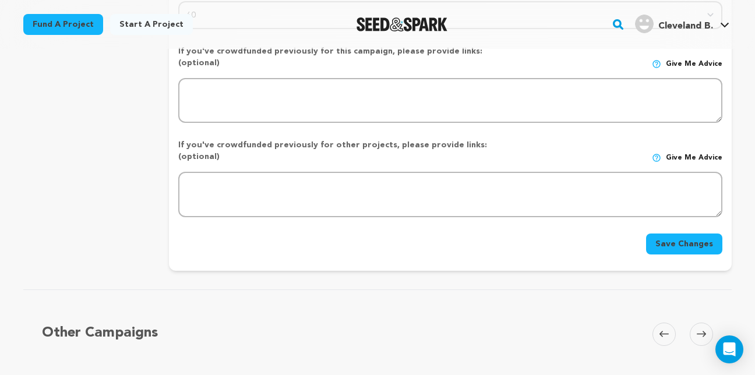
click at [701, 234] on button "Save Changes" at bounding box center [684, 244] width 76 height 21
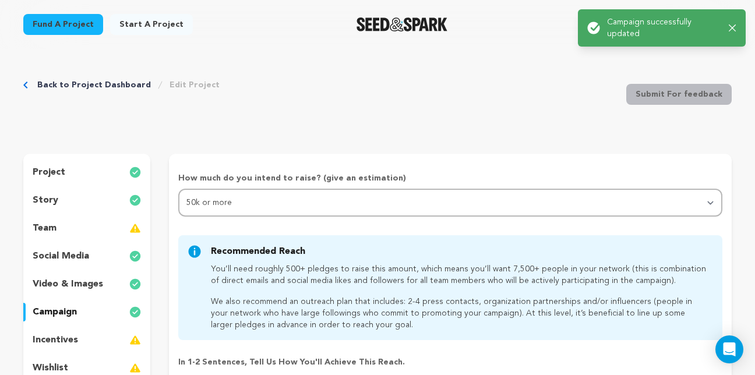
scroll to position [58, 0]
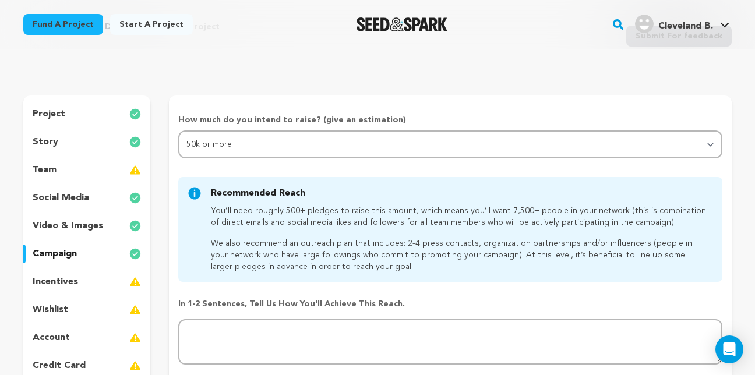
click at [61, 279] on p "incentives" at bounding box center [55, 282] width 45 height 14
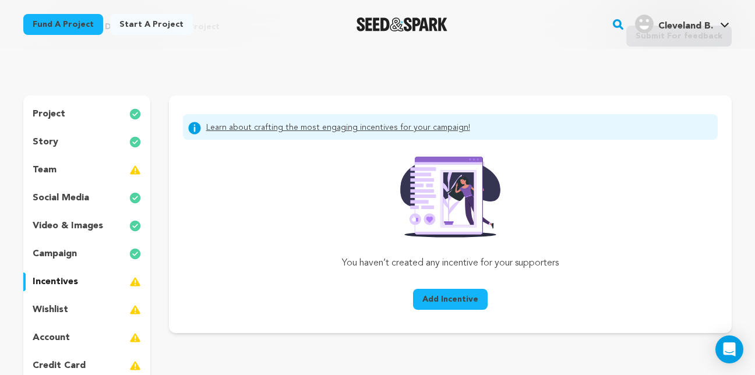
scroll to position [175, 0]
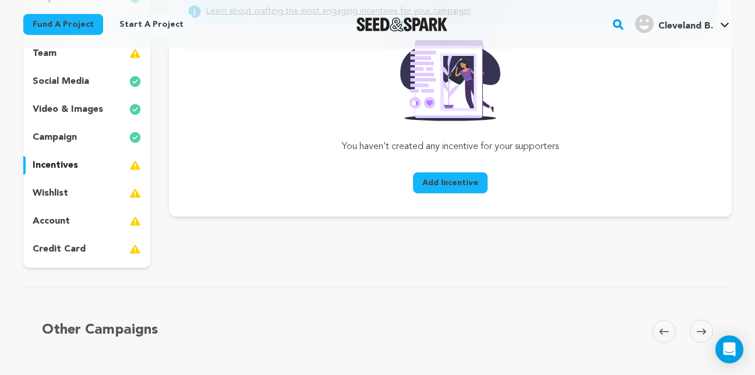
click at [55, 195] on p "wishlist" at bounding box center [51, 194] width 36 height 14
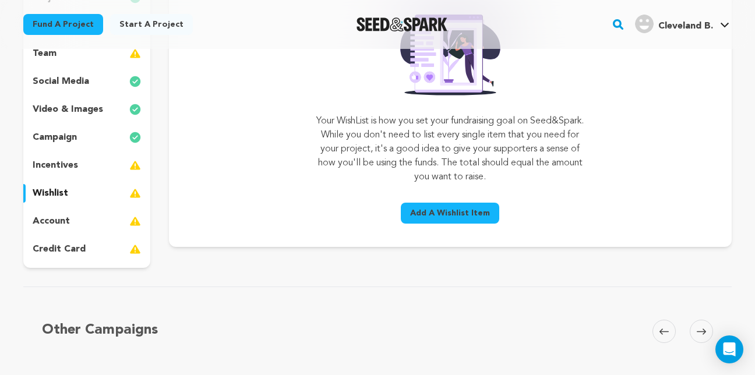
click at [60, 217] on p "account" at bounding box center [51, 222] width 37 height 14
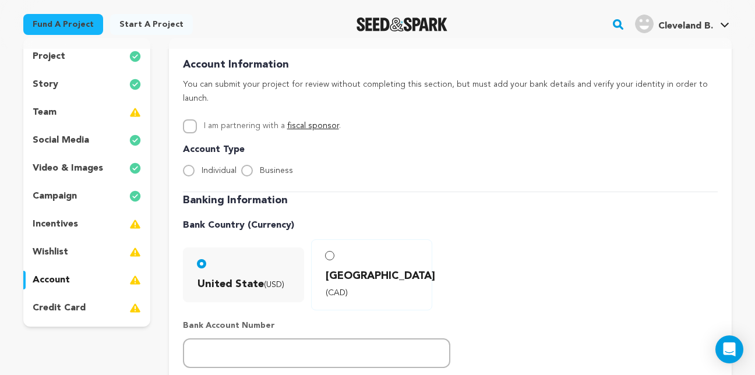
scroll to position [117, 0]
drag, startPoint x: 245, startPoint y: 156, endPoint x: 255, endPoint y: 161, distance: 11.7
click at [245, 164] on input "Business" at bounding box center [247, 170] width 12 height 12
radio input "true"
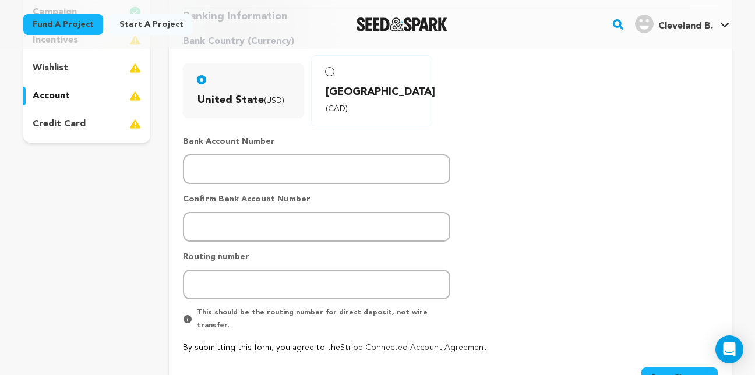
scroll to position [233, 0]
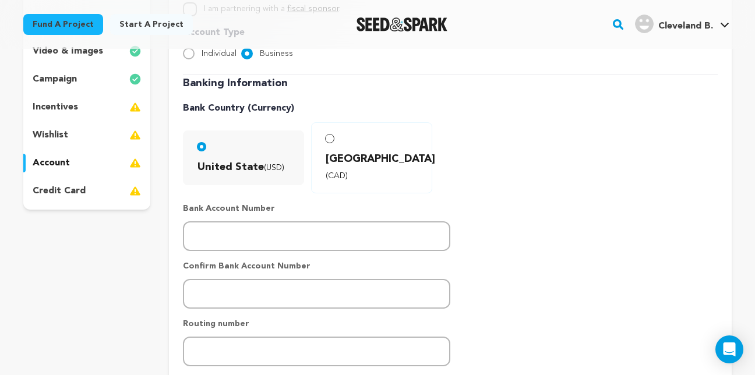
click at [67, 192] on p "credit card" at bounding box center [59, 191] width 53 height 14
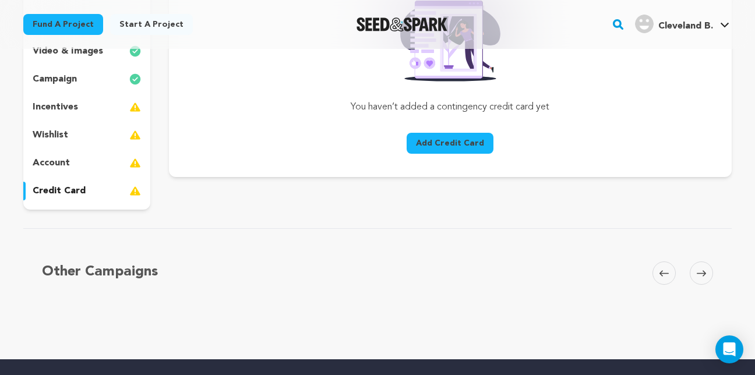
click at [63, 110] on p "incentives" at bounding box center [55, 107] width 45 height 14
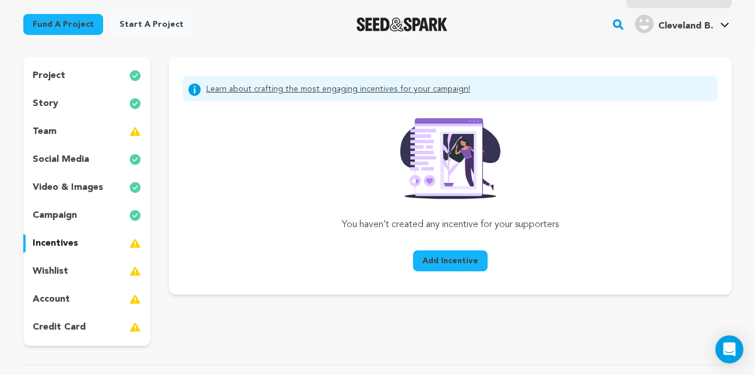
scroll to position [117, 0]
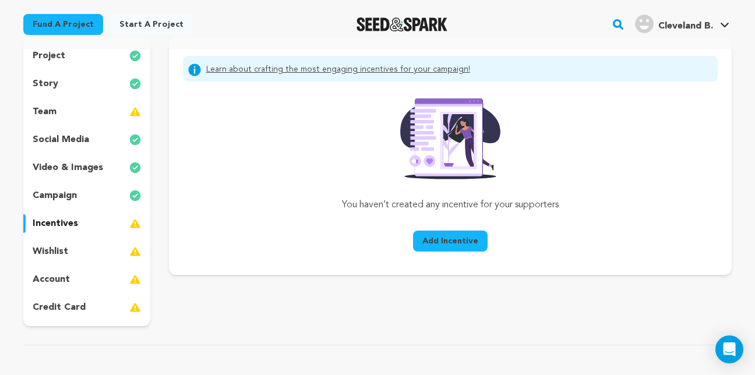
click at [77, 105] on div "team" at bounding box center [86, 112] width 127 height 19
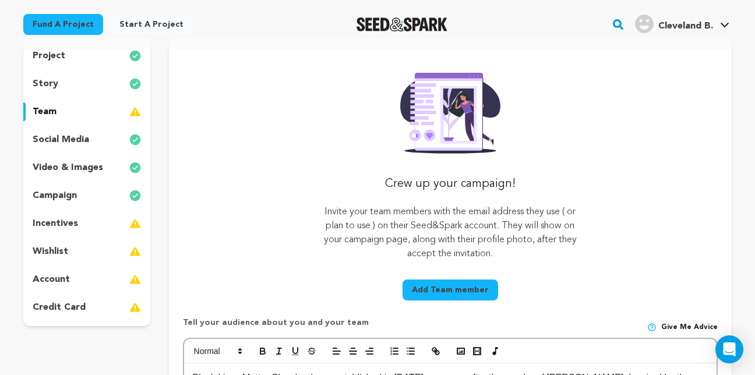
scroll to position [233, 0]
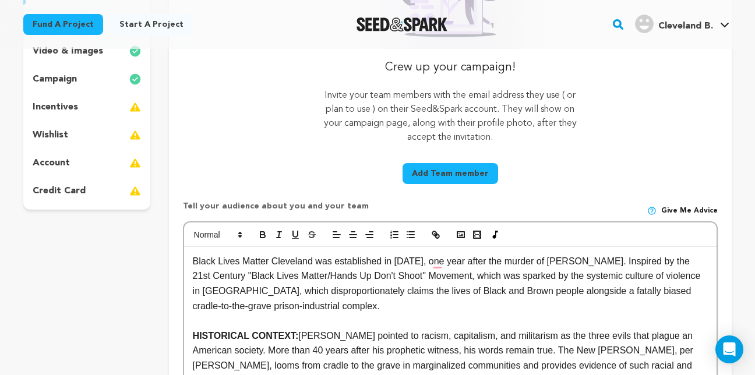
click at [451, 173] on button "Add Team member" at bounding box center [451, 173] width 96 height 21
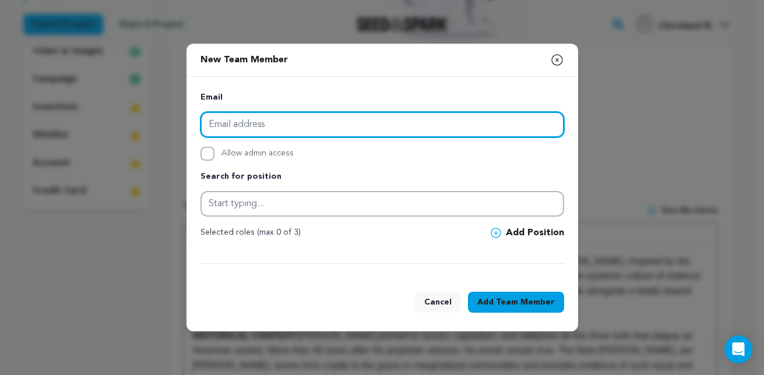
click at [220, 124] on input "email" at bounding box center [383, 125] width 364 height 26
type input "msgoldsby74@gmail.com"
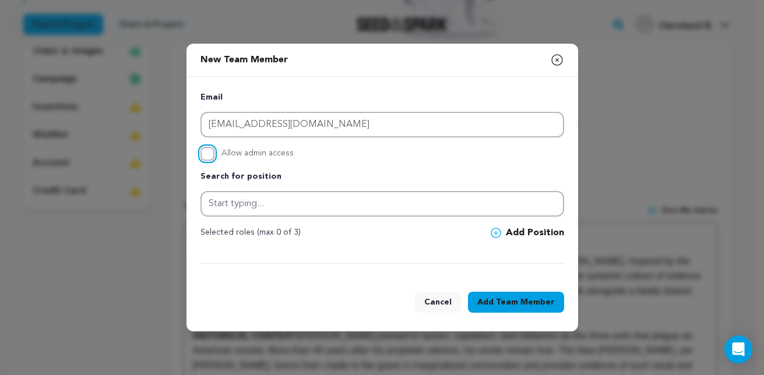
click at [208, 153] on input "Allow admin access" at bounding box center [208, 154] width 14 height 14
checkbox input "true"
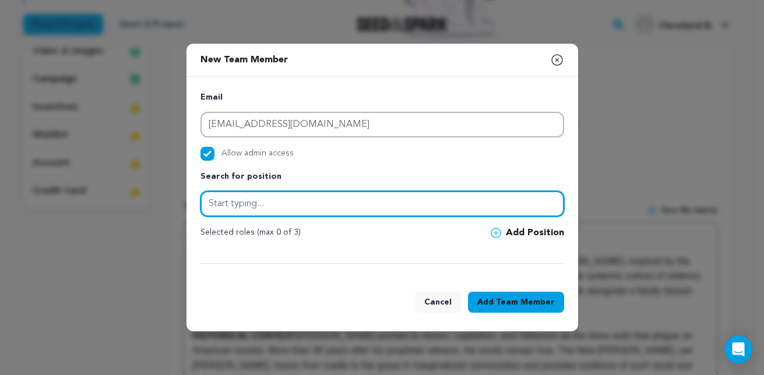
click at [290, 204] on input "text" at bounding box center [383, 204] width 364 height 26
type input "President"
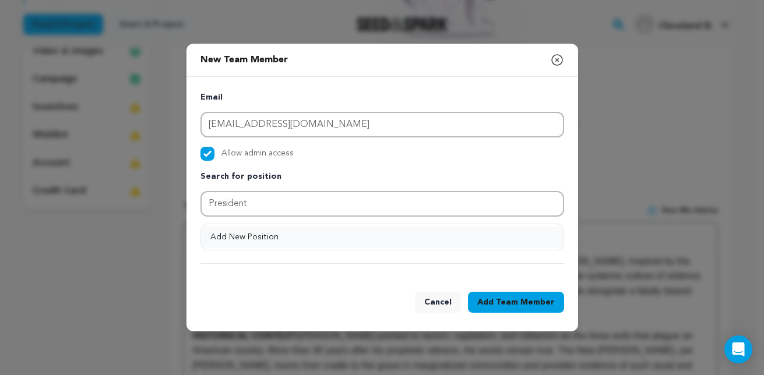
click at [275, 236] on button "Add New Position" at bounding box center [382, 237] width 363 height 21
click at [515, 304] on span "Team Member" at bounding box center [525, 303] width 59 height 12
click at [266, 273] on div "Email msgoldsby74@gmail.com Allow admin access Search for position President Se…" at bounding box center [383, 177] width 392 height 201
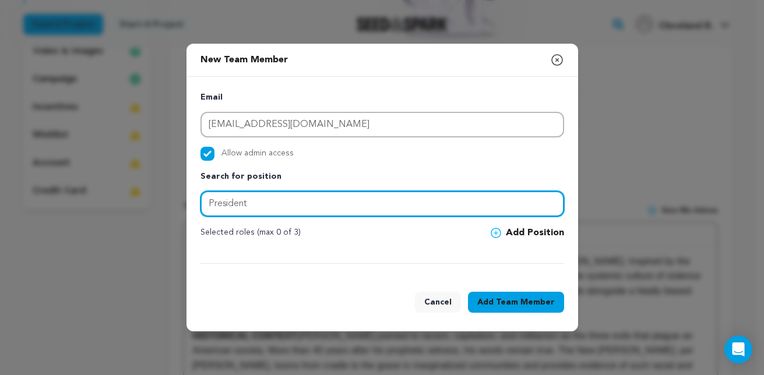
click at [299, 198] on input "President" at bounding box center [383, 204] width 364 height 26
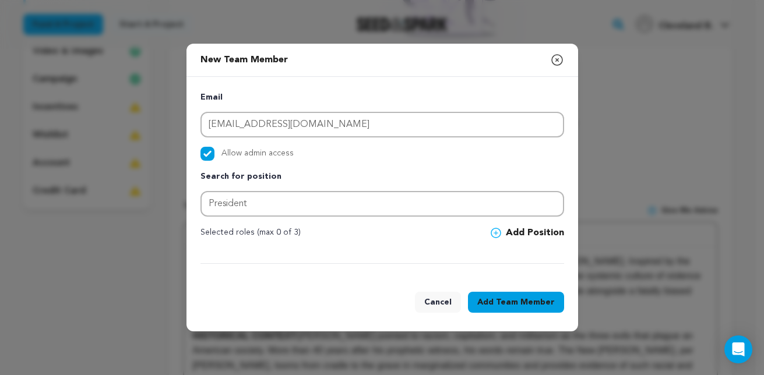
click at [499, 304] on button "Add Team Member" at bounding box center [516, 302] width 96 height 21
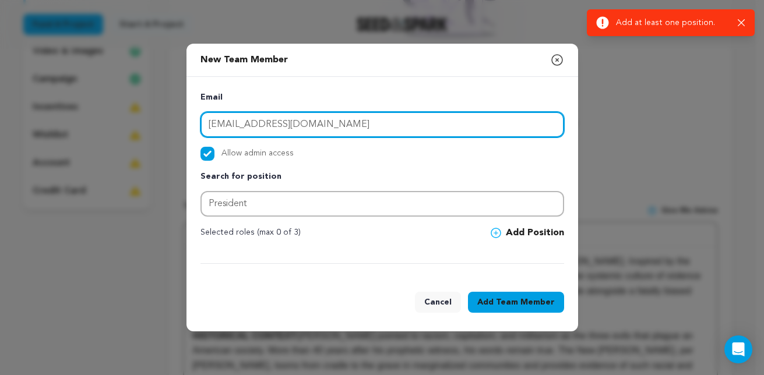
click at [356, 123] on input "msgoldsby74@gmail.com" at bounding box center [383, 125] width 364 height 26
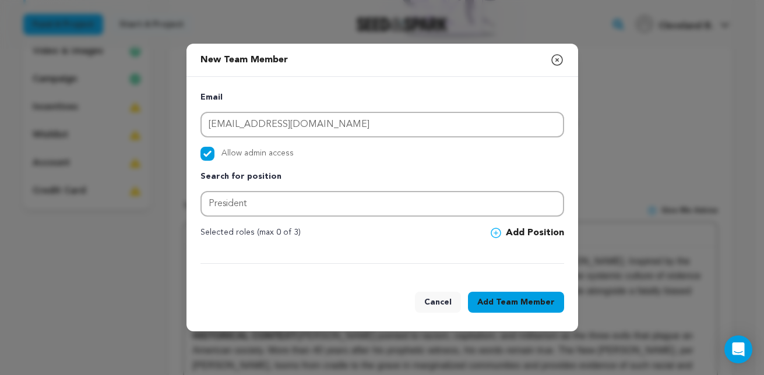
click at [524, 308] on button "Add Team Member" at bounding box center [516, 302] width 96 height 21
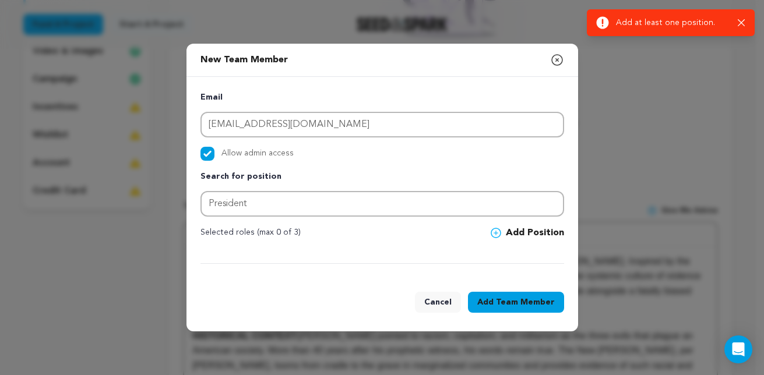
click at [495, 231] on icon at bounding box center [496, 233] width 10 height 10
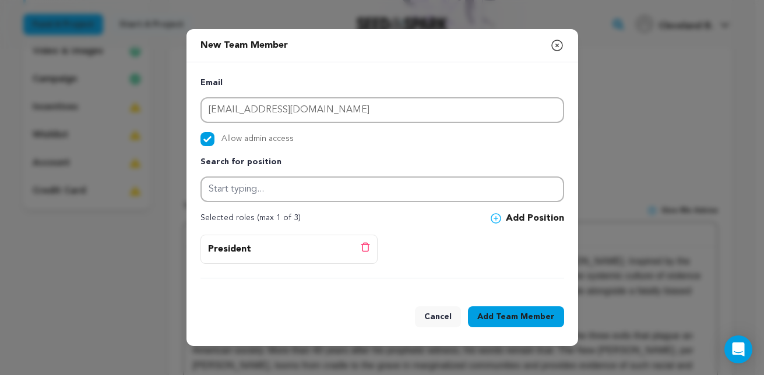
click at [502, 319] on span "Team Member" at bounding box center [525, 317] width 59 height 12
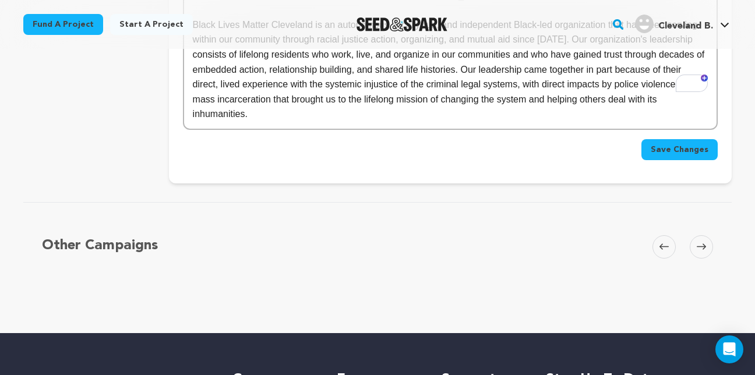
scroll to position [1166, 0]
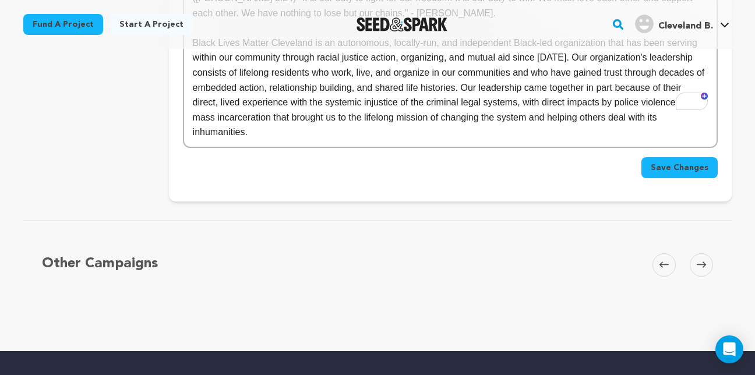
click at [681, 162] on span "Save Changes" at bounding box center [680, 168] width 58 height 12
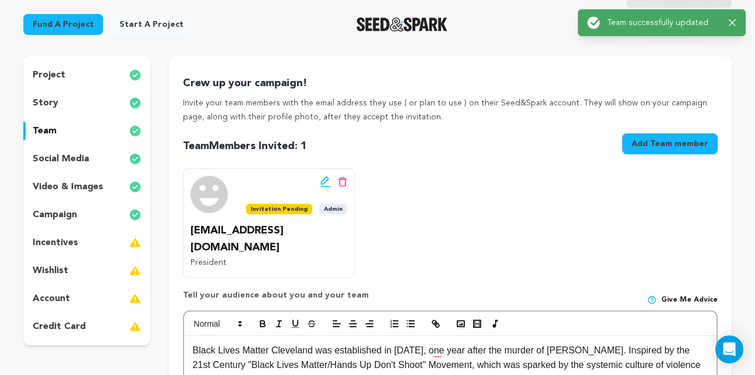
scroll to position [117, 0]
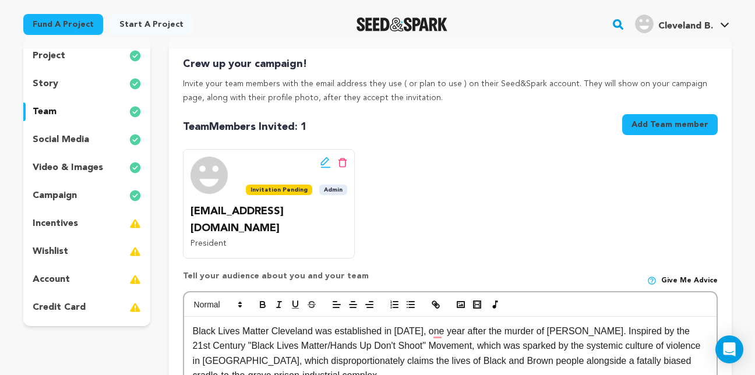
click at [75, 222] on p "incentives" at bounding box center [55, 224] width 45 height 14
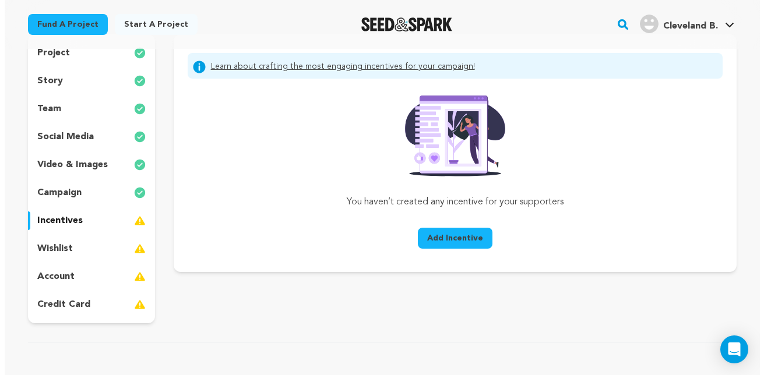
scroll to position [58, 0]
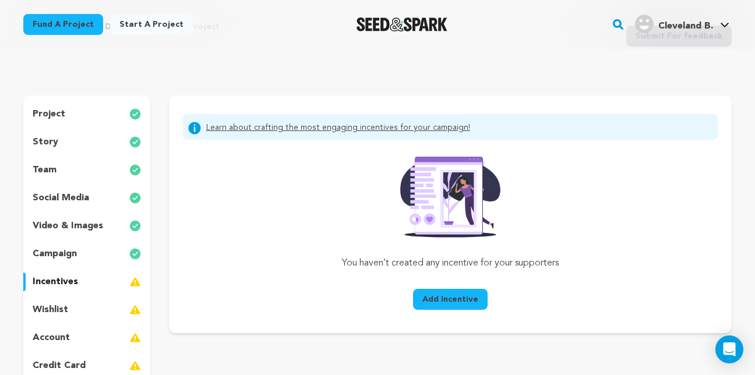
drag, startPoint x: 491, startPoint y: 131, endPoint x: 251, endPoint y: 129, distance: 240.2
click at [251, 129] on div "Learn about crafting the most engaging incentives for your campaign!" at bounding box center [451, 127] width 526 height 16
copy link "crafting the most engaging incentives for your campaign!"
click at [444, 301] on span "Add Incentive" at bounding box center [451, 300] width 56 height 12
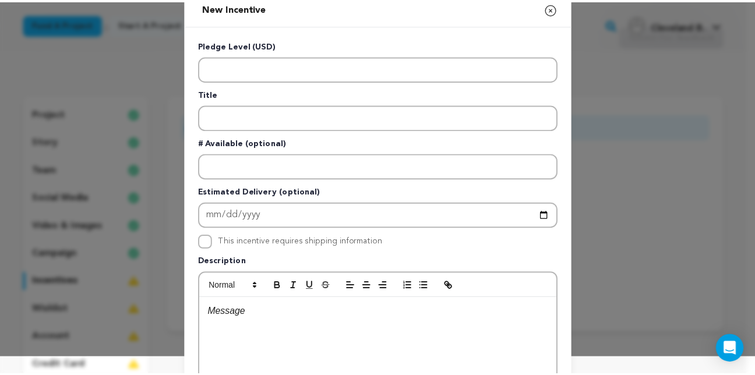
scroll to position [0, 0]
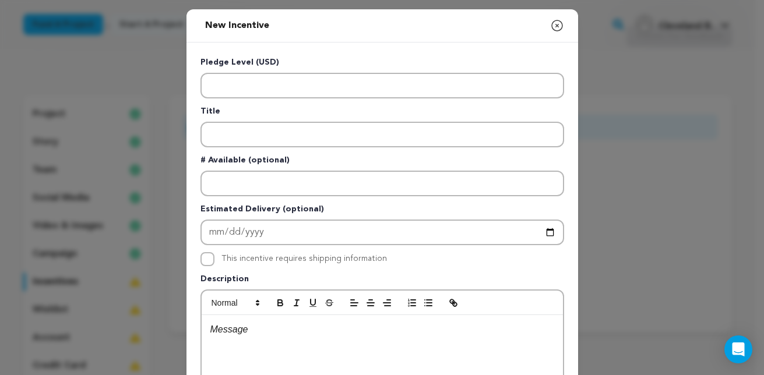
click at [554, 29] on icon "button" at bounding box center [557, 26] width 14 height 14
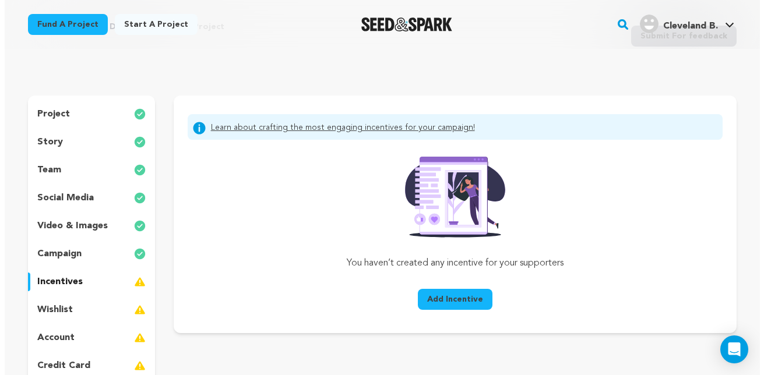
scroll to position [117, 0]
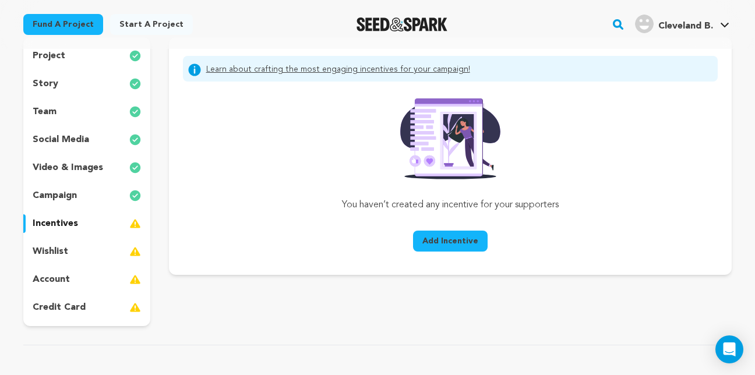
click at [56, 255] on p "wishlist" at bounding box center [51, 252] width 36 height 14
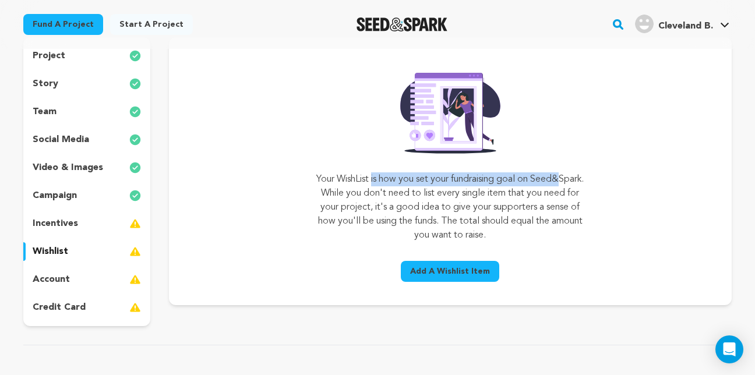
drag, startPoint x: 360, startPoint y: 180, endPoint x: 549, endPoint y: 182, distance: 188.3
click at [549, 182] on p "Your WishList is how you set your fundraising goal on Seed&Spark. While you don…" at bounding box center [451, 208] width 268 height 70
drag, startPoint x: 549, startPoint y: 182, endPoint x: 613, endPoint y: 160, distance: 68.0
click at [613, 160] on div "Your WishList is how you set your fundraising goal on Seed&Spark. While you don…" at bounding box center [450, 176] width 535 height 222
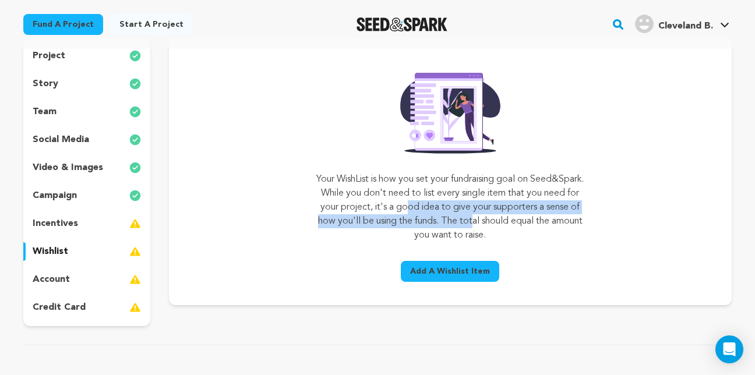
drag, startPoint x: 448, startPoint y: 206, endPoint x: 537, endPoint y: 223, distance: 90.2
click at [537, 223] on p "Your WishList is how you set your fundraising goal on Seed&Spark. While you don…" at bounding box center [451, 208] width 268 height 70
copy p "it's a good idea to give your supporters a sense of how you'll be using the fun…"
click at [448, 271] on span "Add A Wishlist Item" at bounding box center [450, 272] width 80 height 12
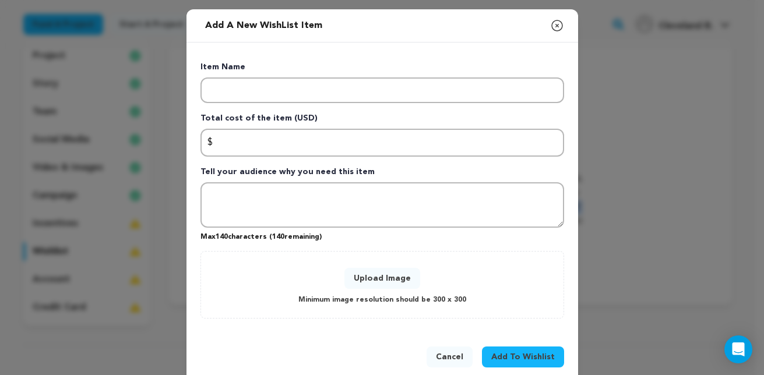
click at [550, 27] on icon "button" at bounding box center [557, 26] width 14 height 14
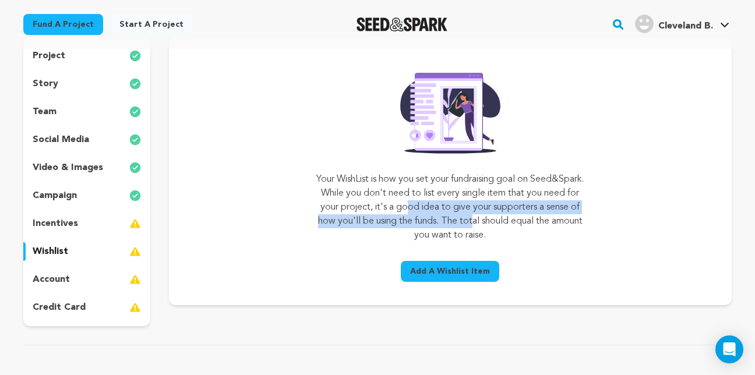
click at [85, 281] on div "account" at bounding box center [86, 279] width 127 height 19
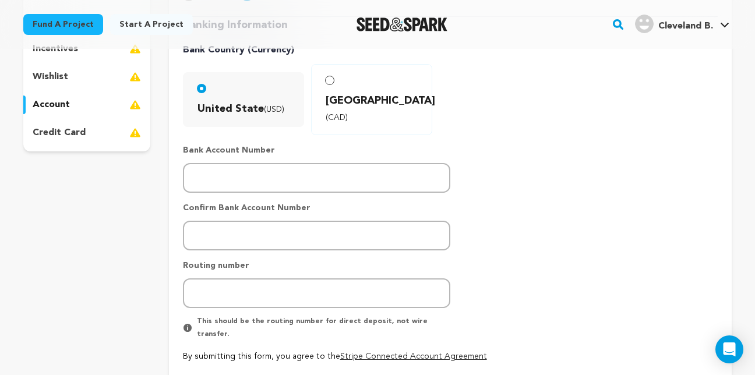
scroll to position [408, 0]
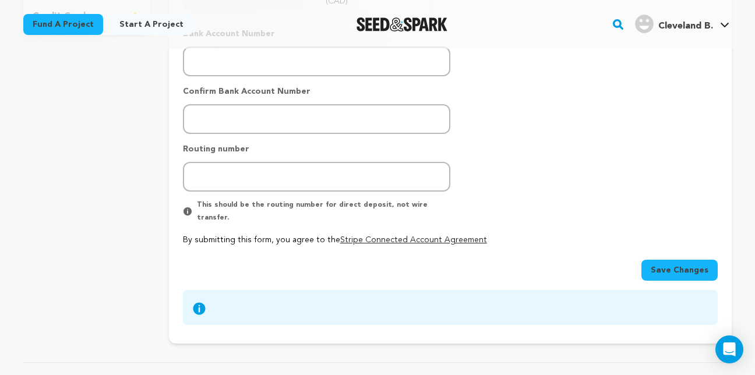
click at [670, 260] on button "Save Changes" at bounding box center [680, 270] width 76 height 21
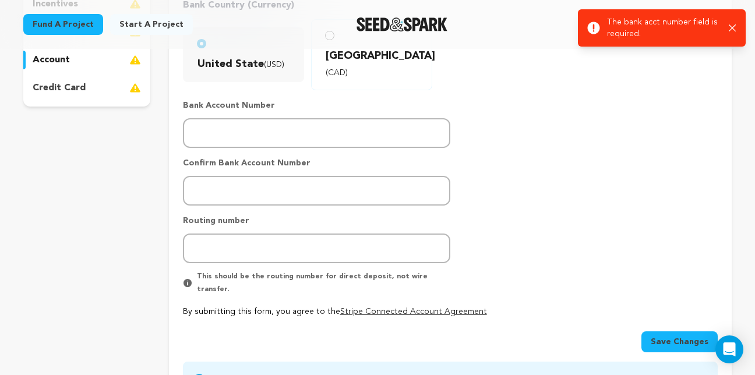
scroll to position [233, 0]
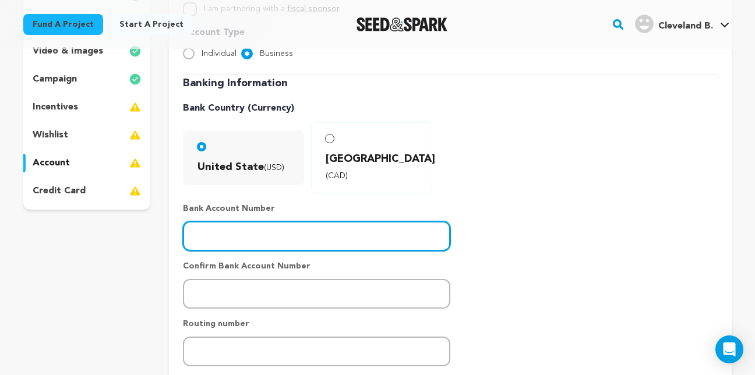
click at [226, 222] on input "number" at bounding box center [317, 237] width 268 height 30
type input "4167395313"
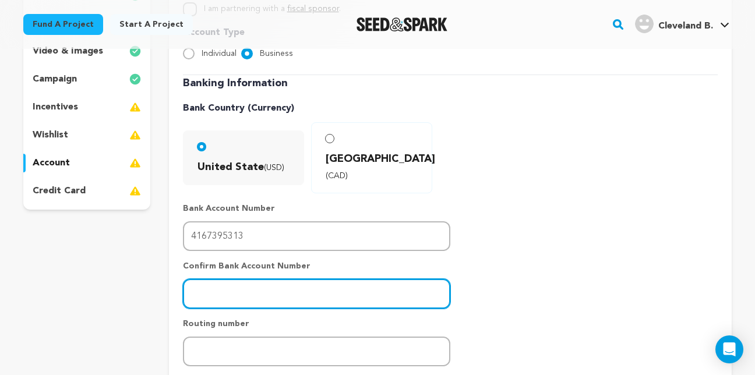
click at [204, 279] on input "number" at bounding box center [317, 294] width 268 height 30
type input "416735313"
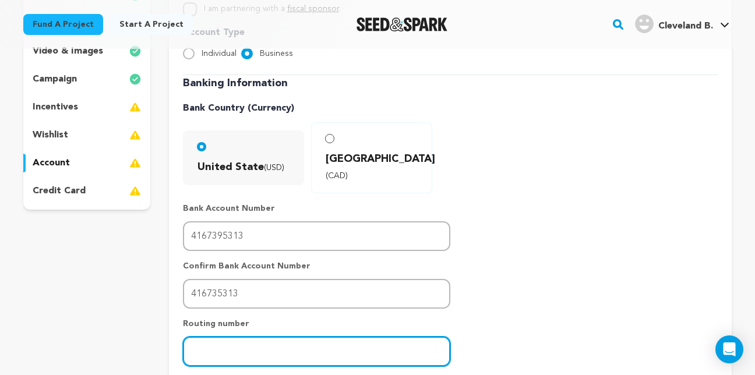
click at [206, 337] on input "number" at bounding box center [317, 352] width 268 height 30
type input "-1"
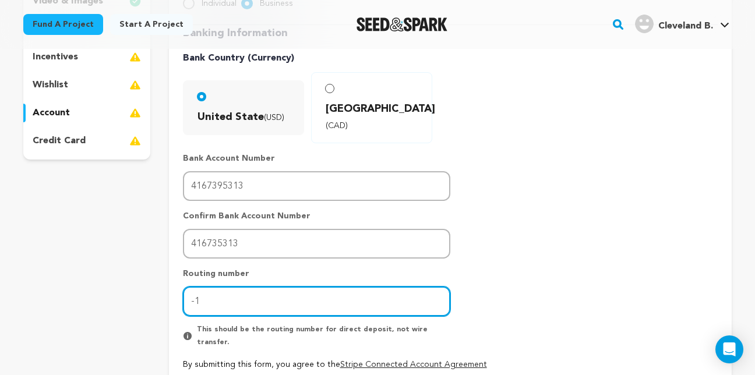
scroll to position [291, 0]
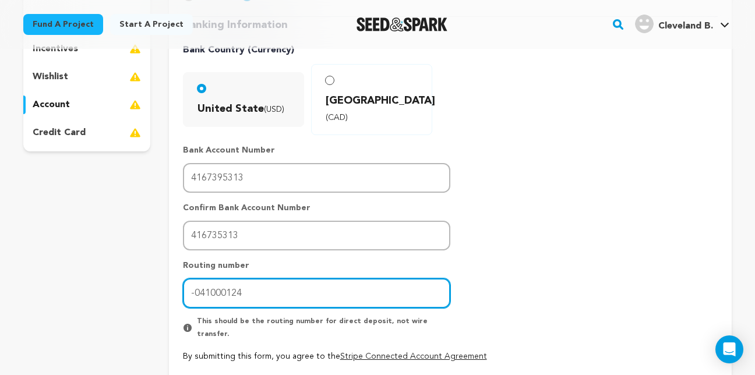
type input "-041000124"
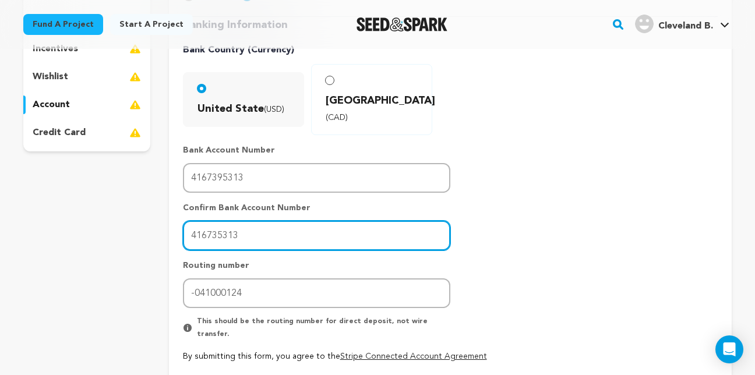
click at [219, 221] on input "416735313" at bounding box center [317, 236] width 268 height 30
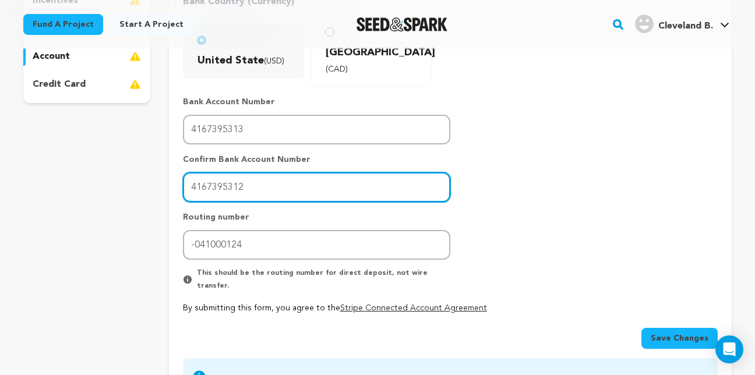
scroll to position [408, 0]
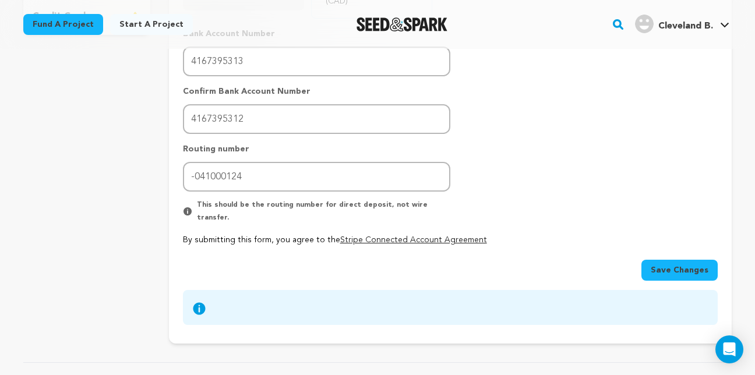
click at [663, 265] on span "Save Changes" at bounding box center [680, 271] width 58 height 12
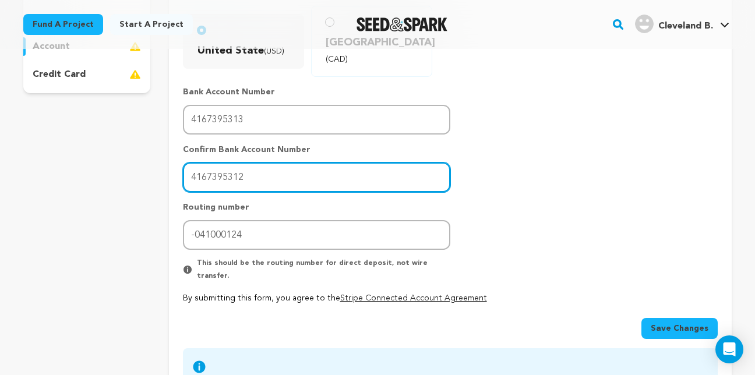
click at [256, 163] on input "4167395312" at bounding box center [317, 178] width 268 height 30
type input "4167395313"
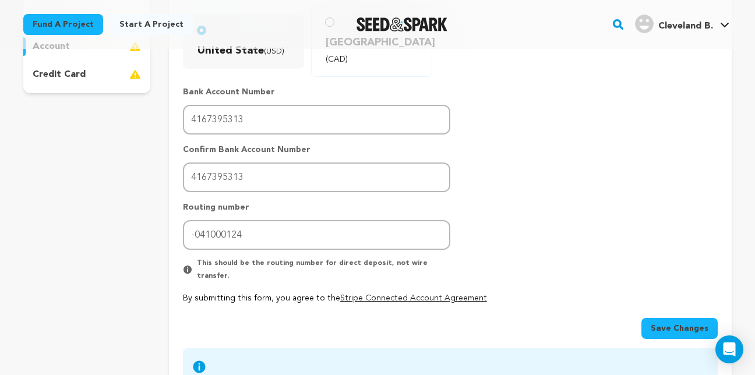
click at [659, 323] on span "Save Changes" at bounding box center [680, 329] width 58 height 12
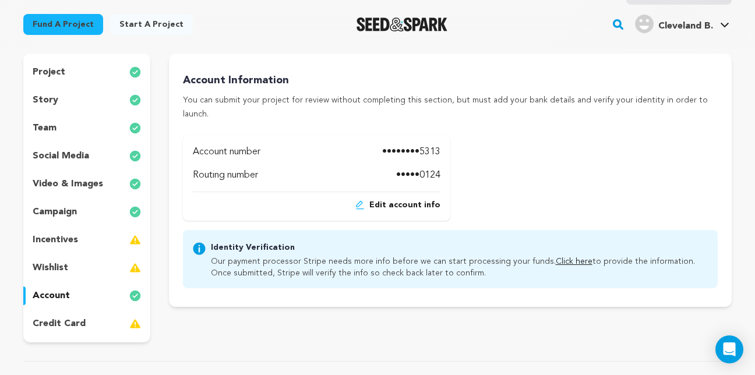
scroll to position [175, 0]
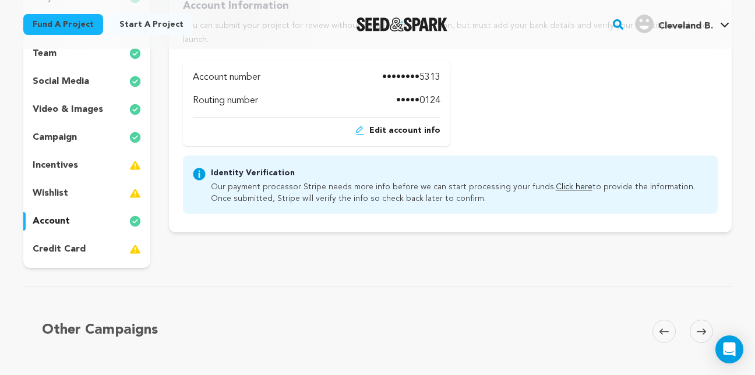
click at [563, 183] on link "Click here" at bounding box center [574, 187] width 37 height 8
click at [58, 167] on p "incentives" at bounding box center [55, 166] width 45 height 14
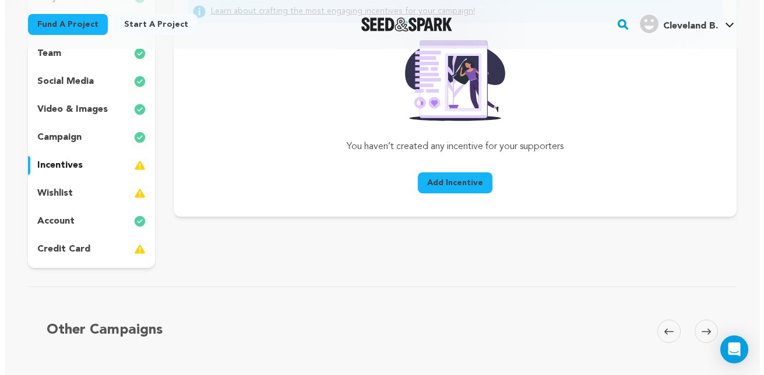
scroll to position [117, 0]
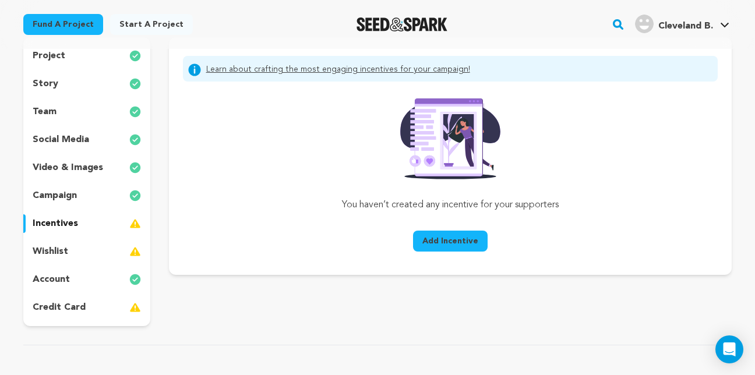
click at [437, 237] on span "Add Incentive" at bounding box center [451, 242] width 56 height 12
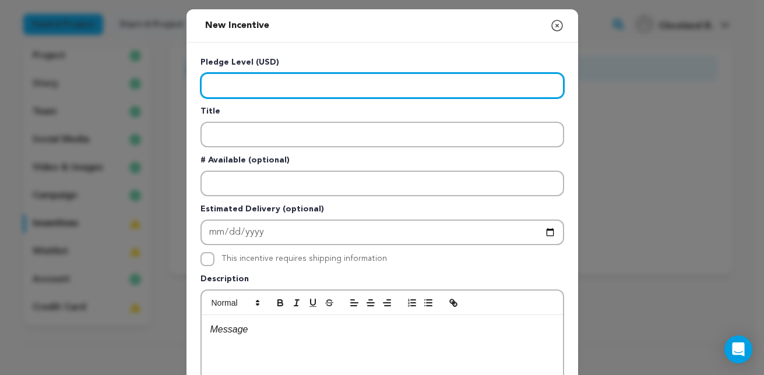
click at [209, 89] on input "Enter level" at bounding box center [383, 86] width 364 height 26
paste input "10"
type input "10"
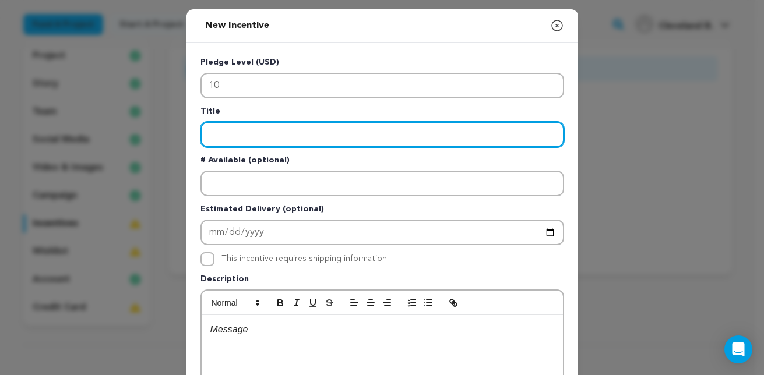
click at [215, 134] on input "Enter title" at bounding box center [383, 135] width 364 height 26
paste input "Supporter"
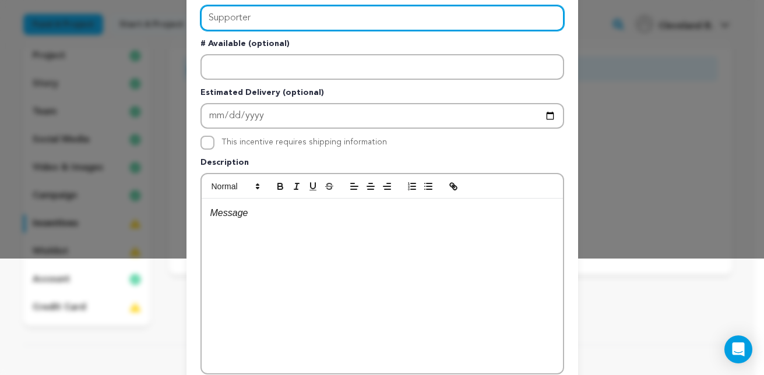
scroll to position [58, 0]
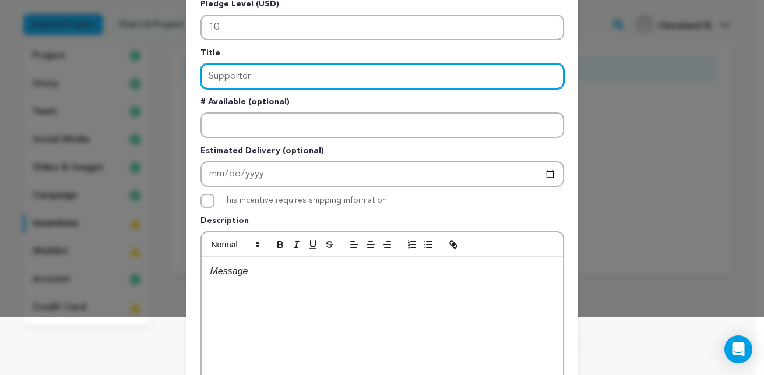
type input "Supporter"
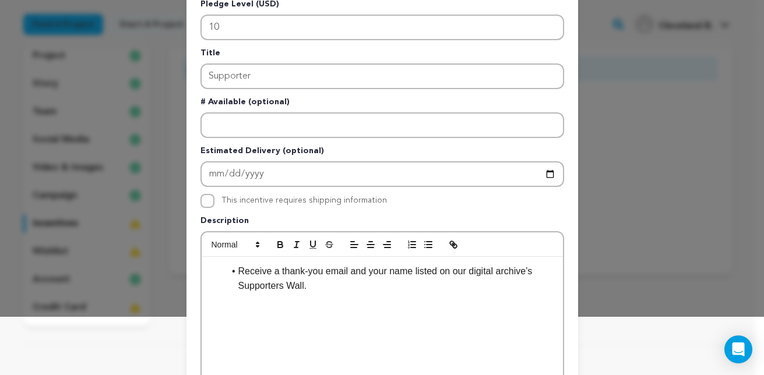
scroll to position [0, 0]
click at [234, 270] on li "Receive a thank-you email and your name listed on our digital archive’s Support…" at bounding box center [389, 279] width 330 height 30
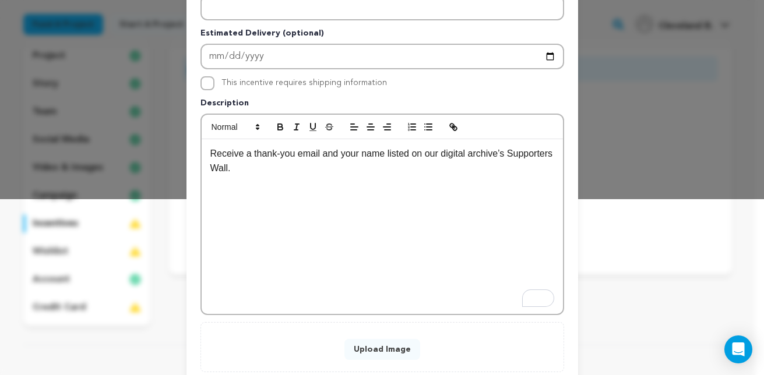
scroll to position [250, 0]
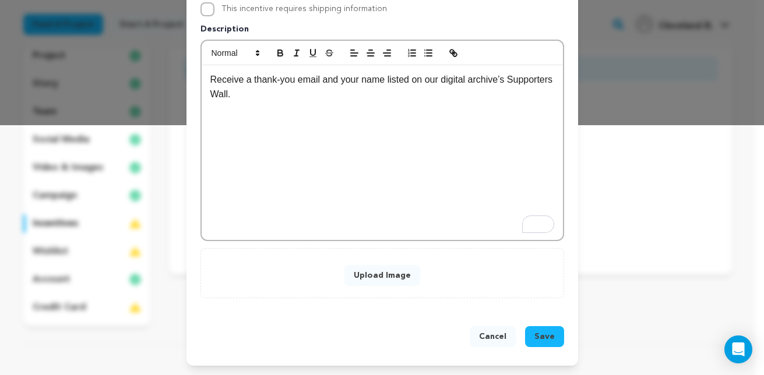
click at [545, 339] on span "Save" at bounding box center [545, 337] width 20 height 12
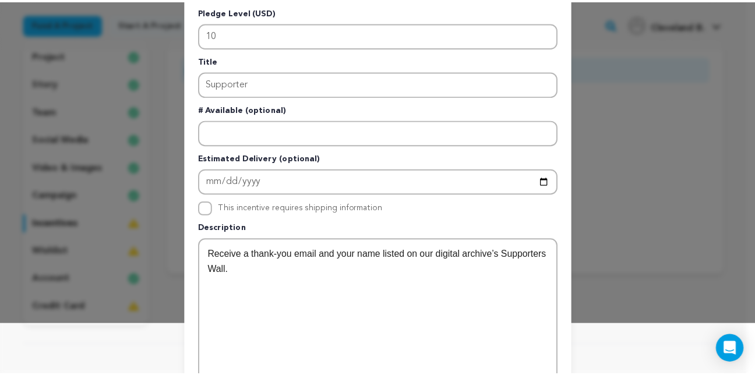
scroll to position [0, 0]
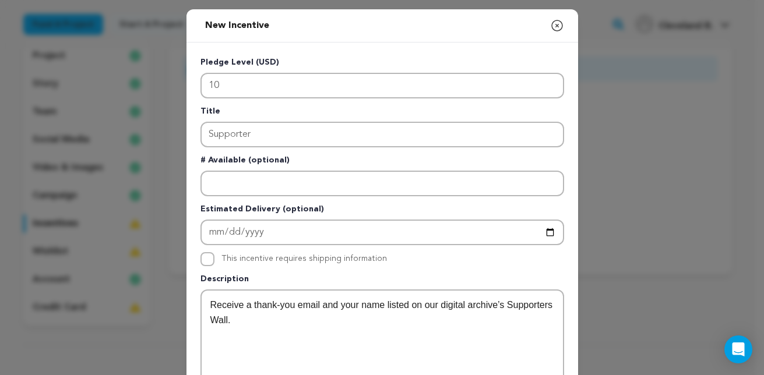
click at [552, 25] on icon "button" at bounding box center [557, 25] width 10 height 10
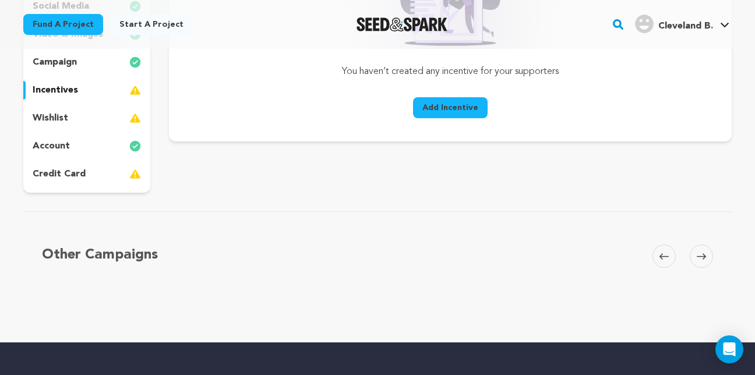
scroll to position [233, 0]
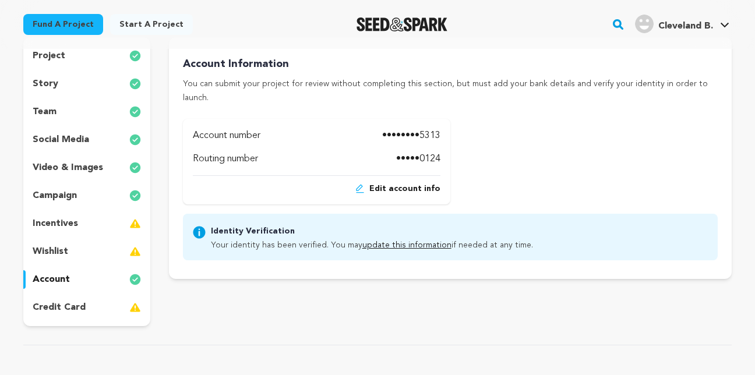
scroll to position [117, 0]
click at [76, 310] on p "credit card" at bounding box center [59, 308] width 53 height 14
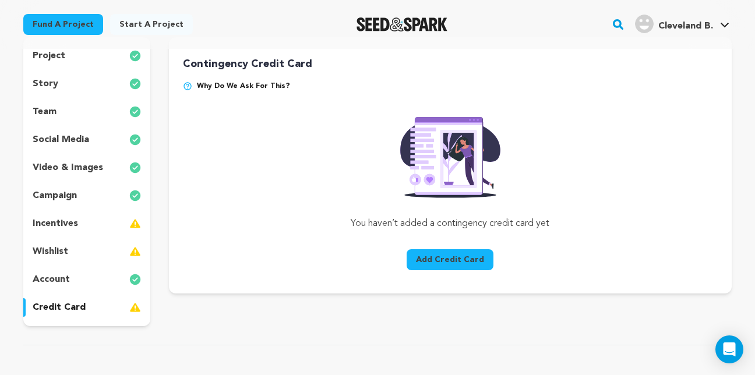
click at [190, 88] on img at bounding box center [187, 86] width 9 height 9
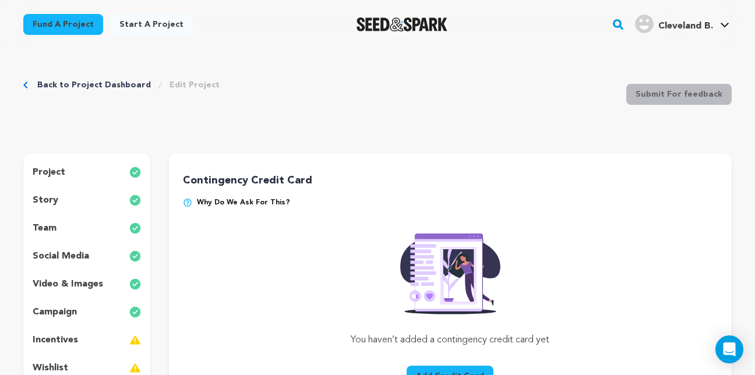
click at [78, 83] on link "Back to Project Dashboard" at bounding box center [94, 85] width 114 height 12
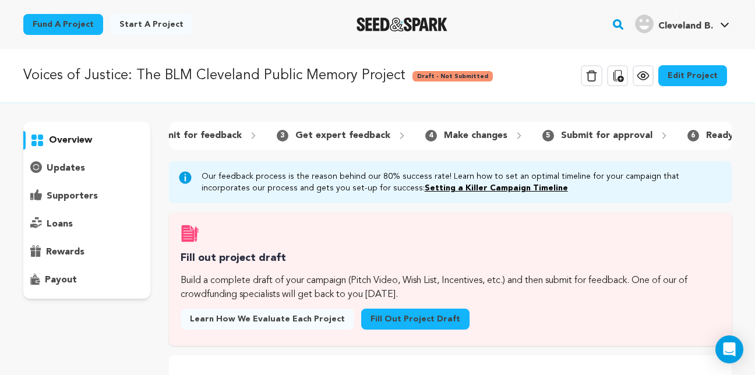
scroll to position [0, 184]
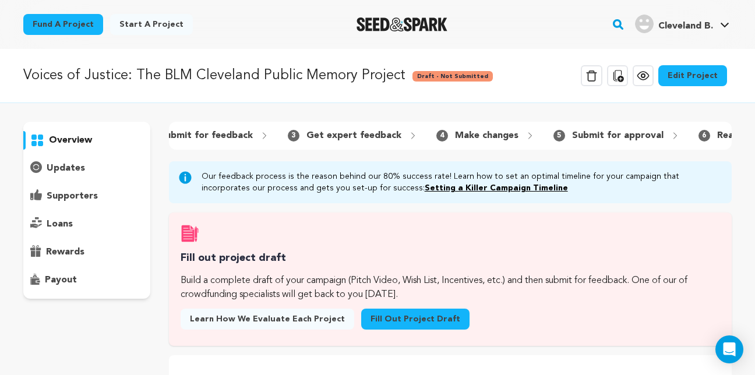
click at [702, 77] on link "Edit Project" at bounding box center [693, 75] width 69 height 21
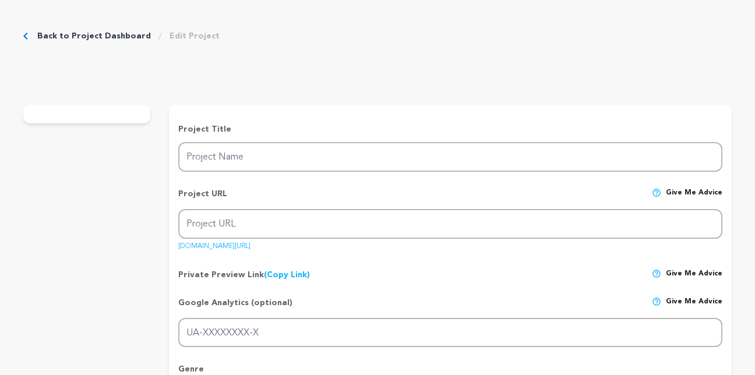
type input "Voices of Justice: The BLM Cleveland Public Memory Project"
type input "blmcle-public-memory-project"
type input "The BLM Cleveland 10th Anniversary Public Memory Initiative is a year-long proj…"
type textarea "Supporting the BLM Cleveland 10th Anniversary Public Memory Initiative means in…"
type textarea "The mission of the BLM Cleveland 10th Anniversary Public Memory Initiative is t…"
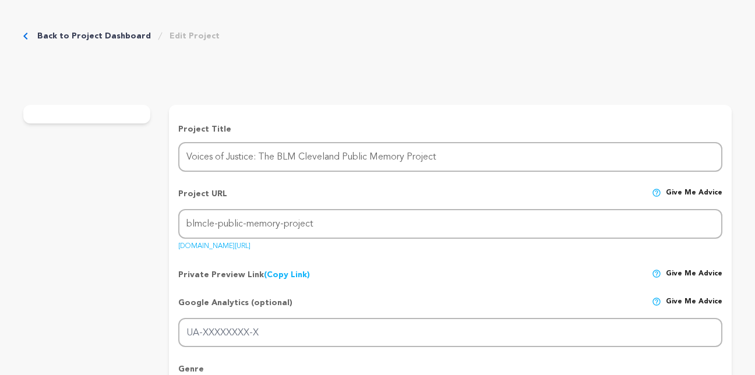
radio input "true"
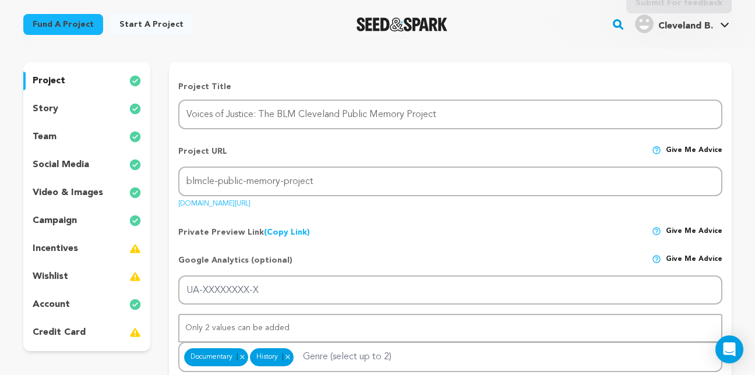
scroll to position [117, 0]
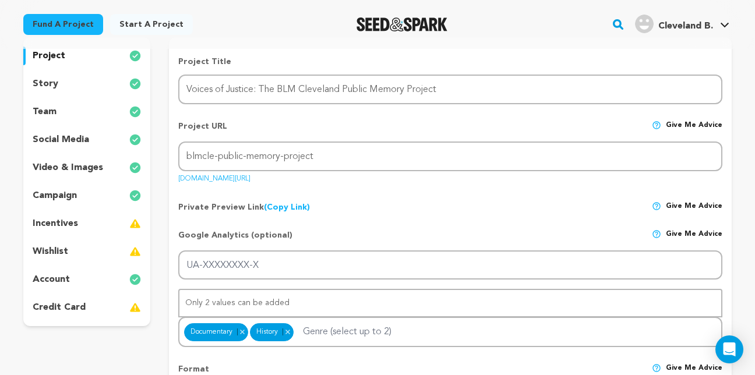
click at [104, 223] on div "incentives" at bounding box center [86, 224] width 127 height 19
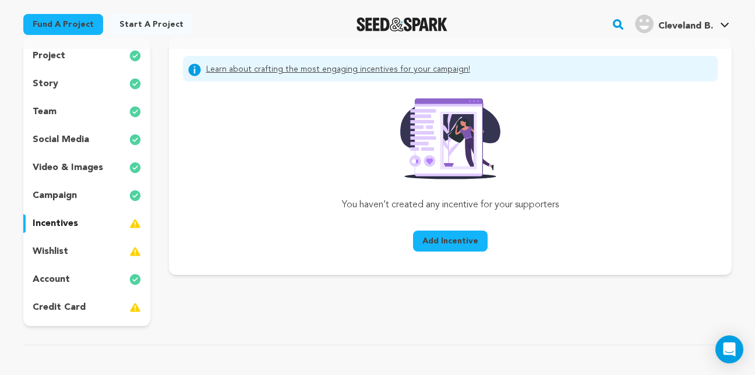
click at [103, 251] on div "wishlist" at bounding box center [86, 251] width 127 height 19
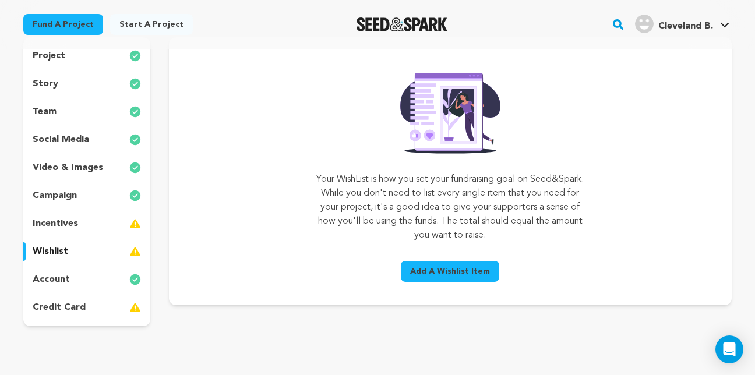
click at [103, 309] on div "credit card" at bounding box center [86, 307] width 127 height 19
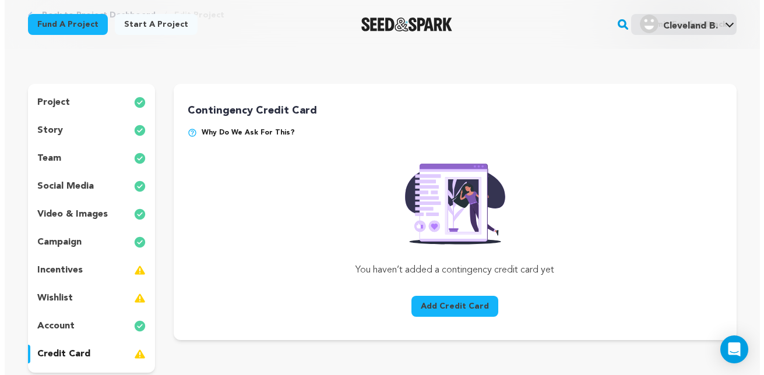
scroll to position [117, 0]
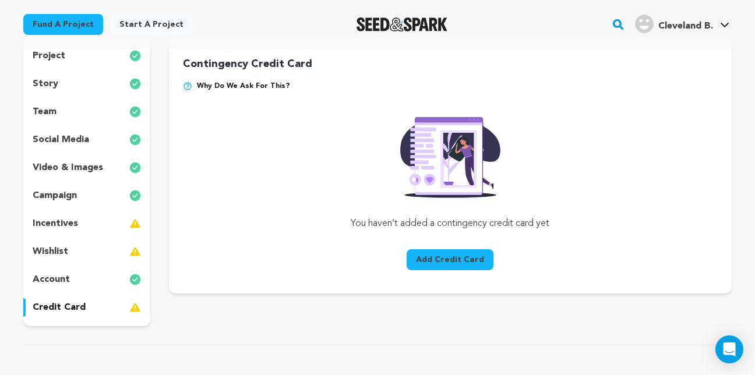
click at [72, 227] on p "incentives" at bounding box center [55, 224] width 45 height 14
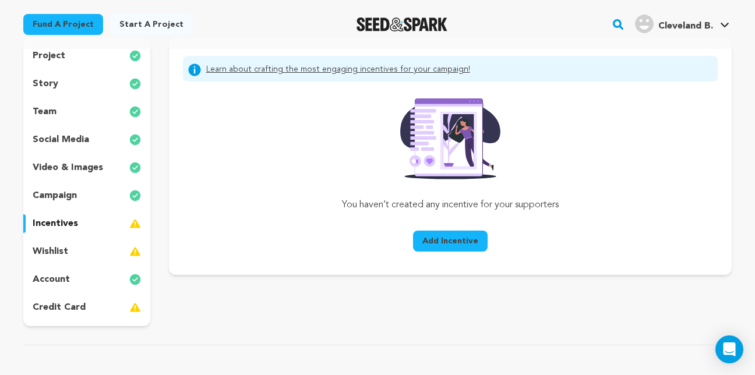
click at [451, 244] on span "Add Incentive" at bounding box center [451, 242] width 56 height 12
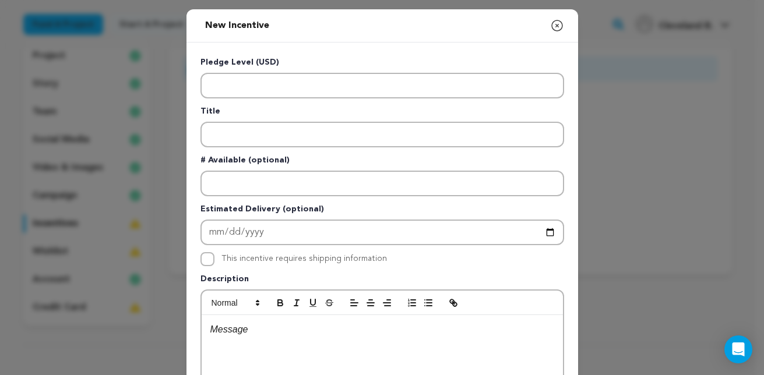
drag, startPoint x: 195, startPoint y: 59, endPoint x: 271, endPoint y: 68, distance: 76.3
click at [271, 68] on div "Pledge Level (USD) Title # Available (optional) Estimated Delivery (optional) T…" at bounding box center [383, 303] width 392 height 520
drag, startPoint x: 271, startPoint y: 68, endPoint x: 261, endPoint y: 61, distance: 12.6
copy p "Pledge Level (USD)"
